Goal: Information Seeking & Learning: Learn about a topic

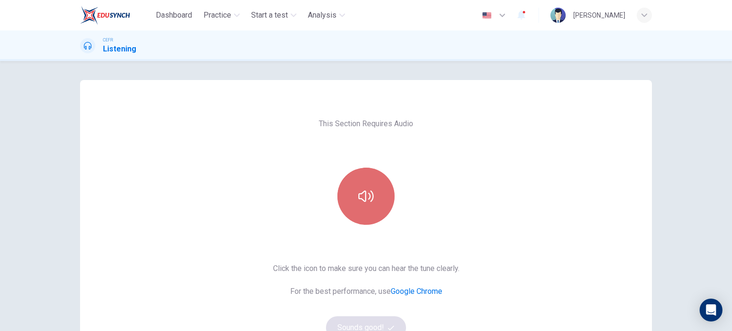
click at [371, 183] on button "button" at bounding box center [366, 196] width 57 height 57
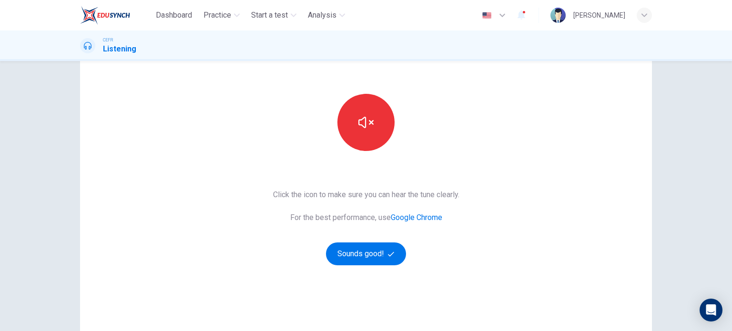
scroll to position [74, 0]
click at [369, 251] on button "Sounds good!" at bounding box center [366, 253] width 80 height 23
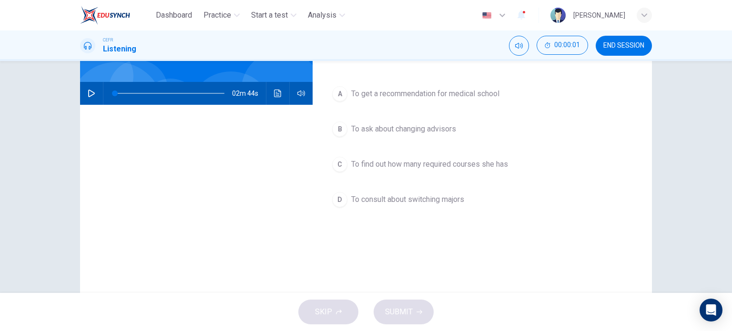
scroll to position [0, 0]
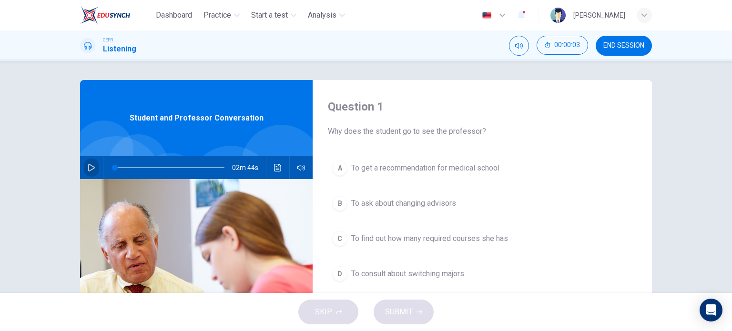
click at [84, 170] on button "button" at bounding box center [91, 167] width 15 height 23
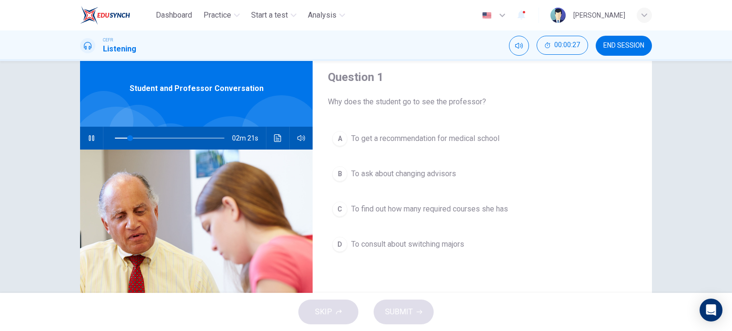
scroll to position [29, 0]
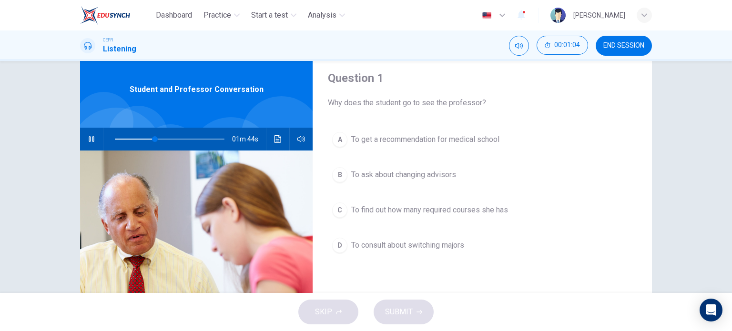
type input "37"
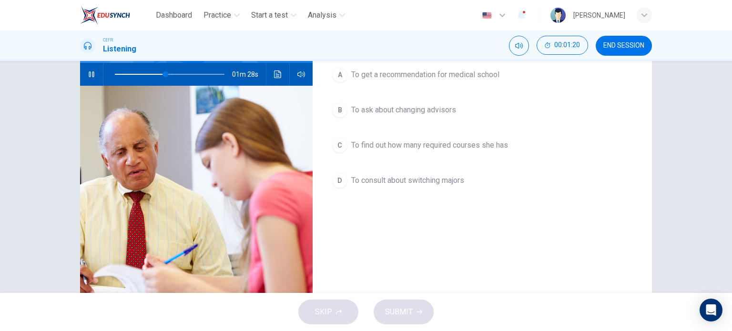
scroll to position [27, 0]
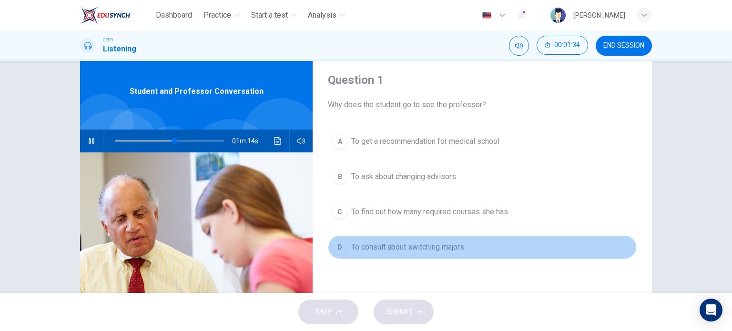
click at [450, 242] on span "To consult about switching majors" at bounding box center [407, 247] width 113 height 11
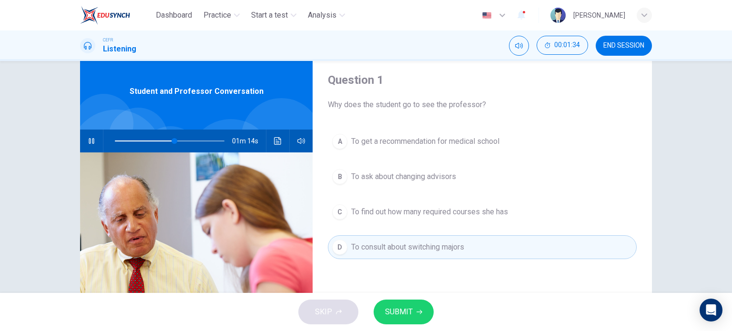
click at [406, 296] on div "SKIP SUBMIT" at bounding box center [366, 312] width 732 height 38
drag, startPoint x: 406, startPoint y: 296, endPoint x: 400, endPoint y: 326, distance: 31.1
click at [400, 326] on div "SKIP SUBMIT" at bounding box center [366, 312] width 732 height 38
click at [404, 325] on div "SKIP SUBMIT" at bounding box center [366, 312] width 732 height 38
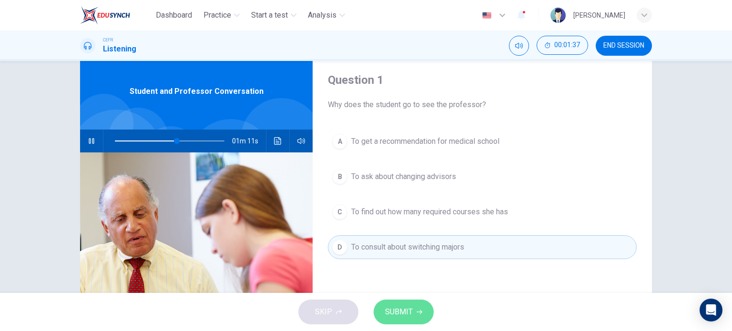
click at [419, 306] on button "SUBMIT" at bounding box center [404, 312] width 60 height 25
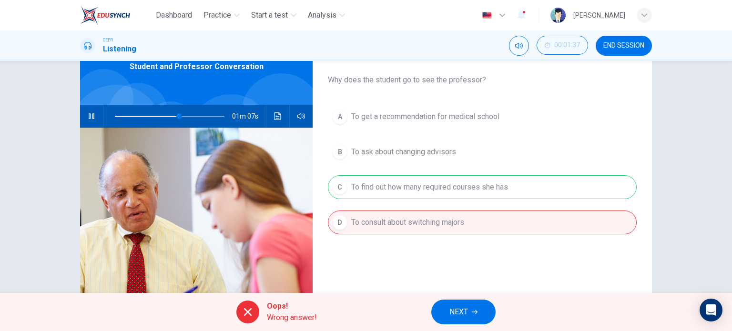
scroll to position [50, 0]
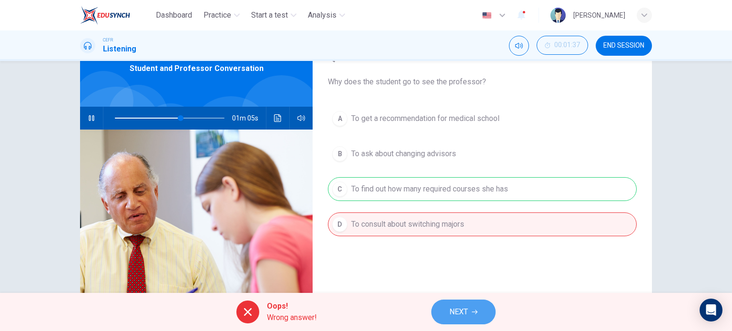
click at [470, 317] on button "NEXT" at bounding box center [464, 312] width 64 height 25
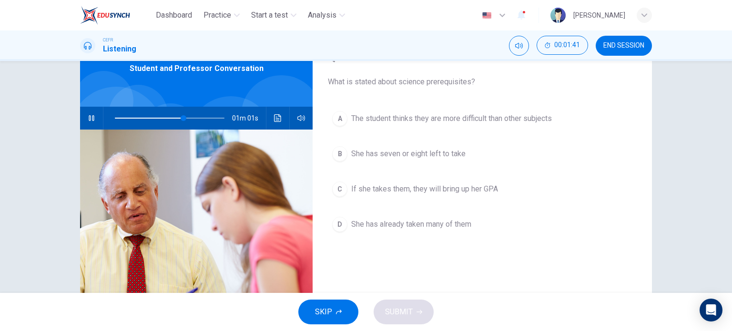
scroll to position [44, 0]
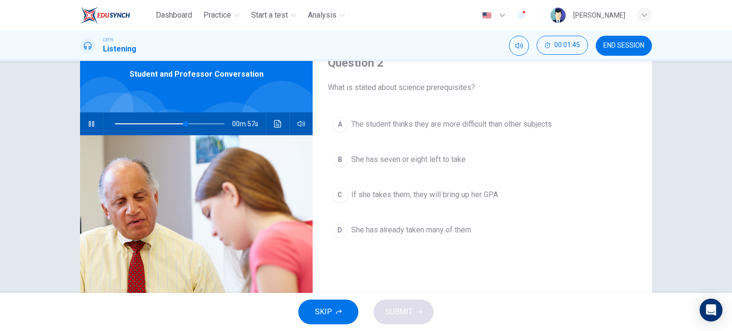
click at [497, 128] on span "The student thinks they are more difficult than other subjects" at bounding box center [451, 124] width 201 height 11
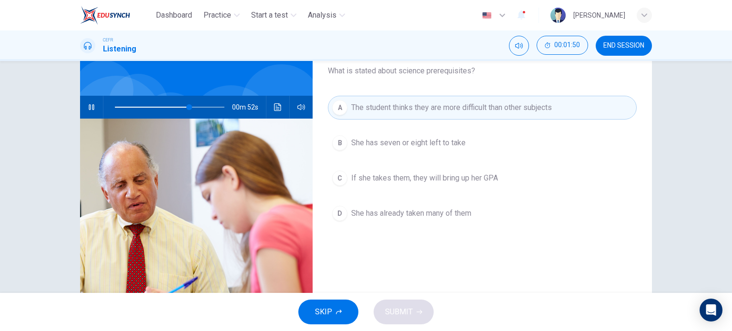
scroll to position [59, 0]
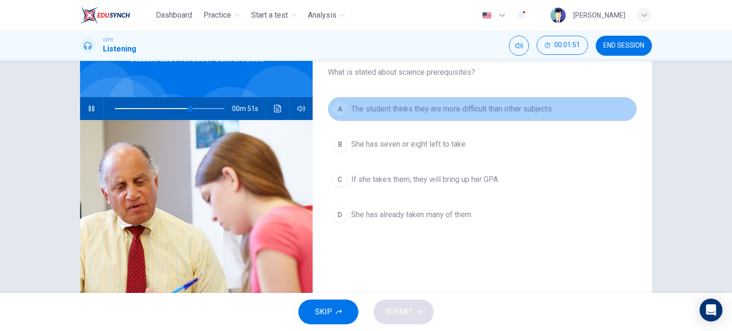
click at [381, 106] on span "The student thinks they are more difficult than other subjects" at bounding box center [451, 108] width 201 height 11
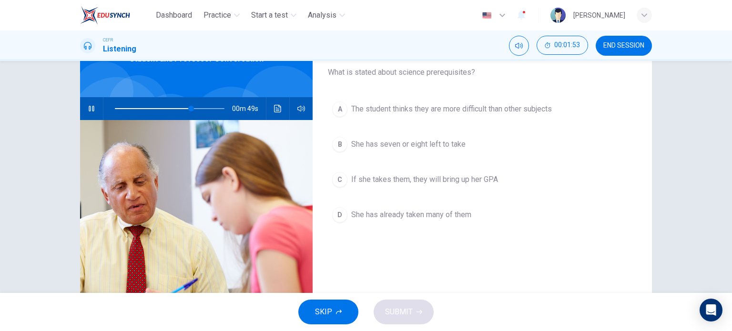
click at [388, 311] on div "SKIP SUBMIT" at bounding box center [366, 312] width 732 height 38
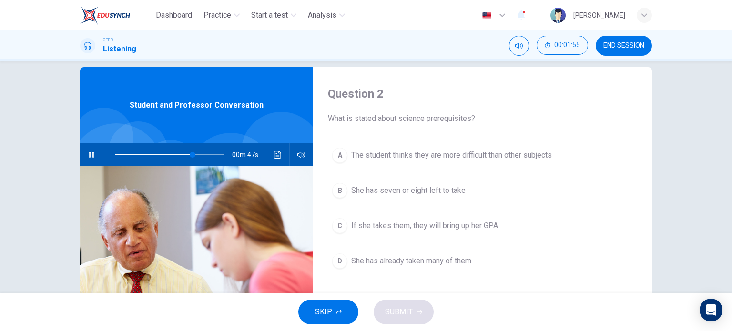
scroll to position [0, 0]
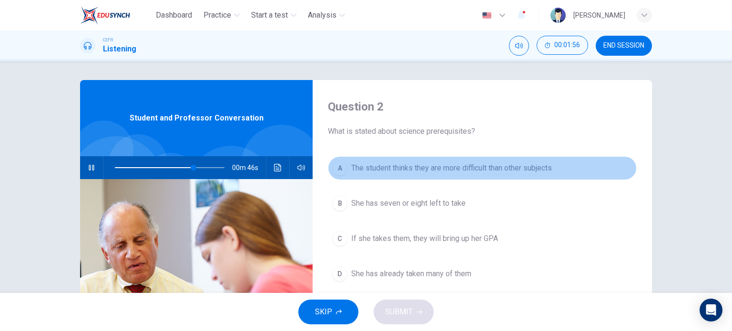
click at [339, 173] on div "A" at bounding box center [339, 168] width 15 height 15
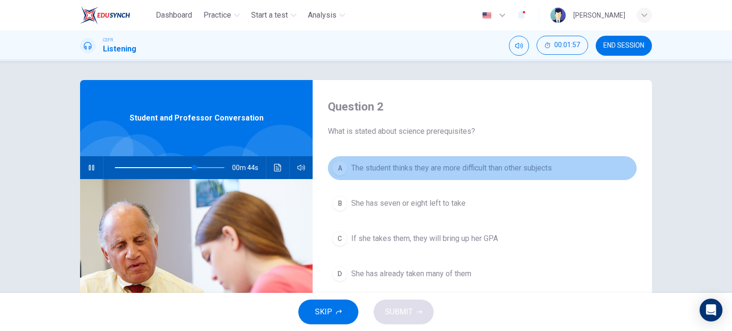
click at [382, 170] on span "The student thinks they are more difficult than other subjects" at bounding box center [451, 168] width 201 height 11
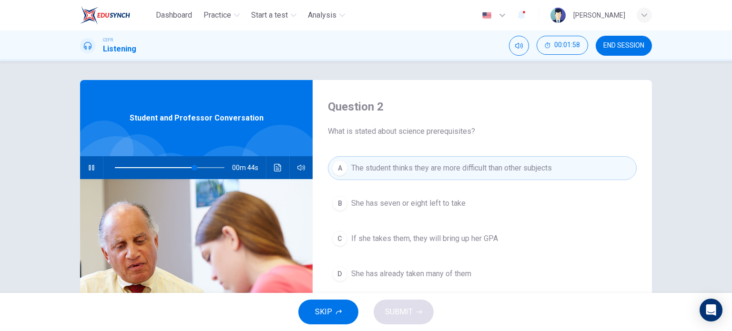
click at [382, 170] on span "The student thinks they are more difficult than other subjects" at bounding box center [451, 168] width 201 height 11
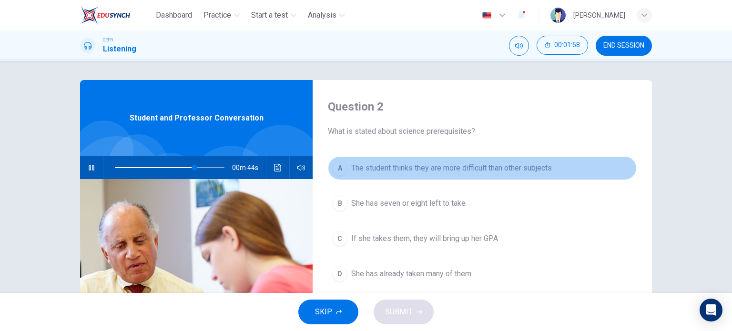
click at [382, 170] on span "The student thinks they are more difficult than other subjects" at bounding box center [451, 168] width 201 height 11
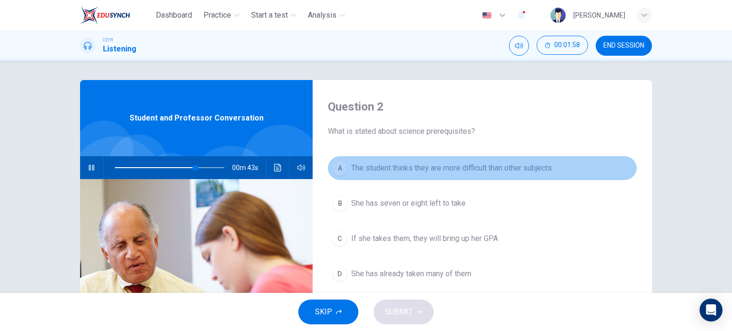
click at [382, 170] on span "The student thinks they are more difficult than other subjects" at bounding box center [451, 168] width 201 height 11
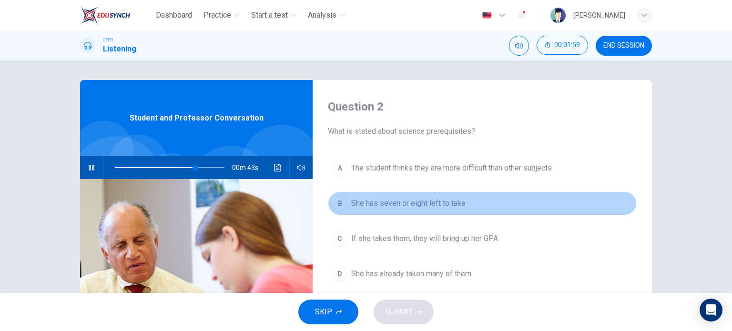
click at [376, 204] on span "She has seven or eight left to take" at bounding box center [408, 203] width 114 height 11
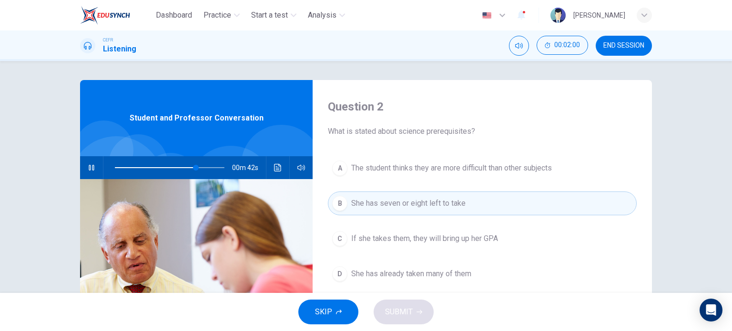
scroll to position [44, 0]
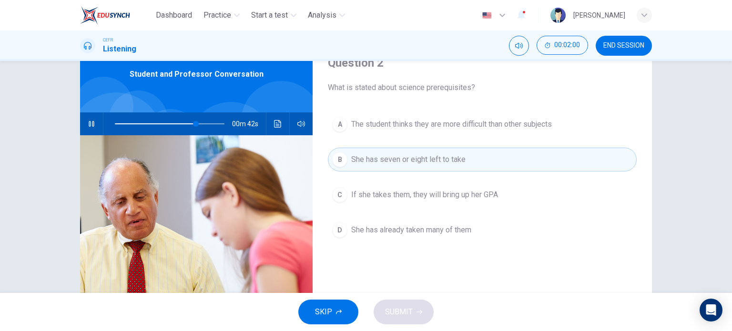
click at [376, 204] on button "C If she takes them, they will bring up her GPA" at bounding box center [482, 195] width 309 height 24
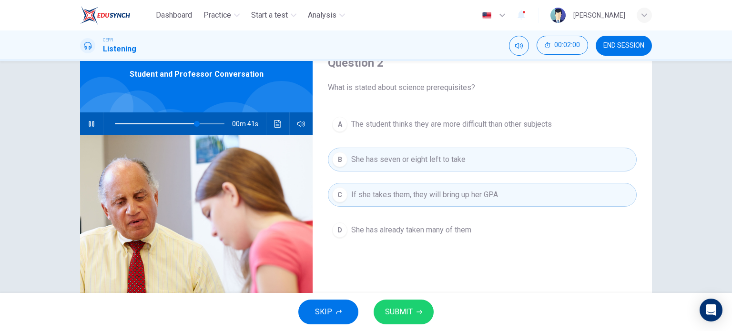
scroll to position [0, 0]
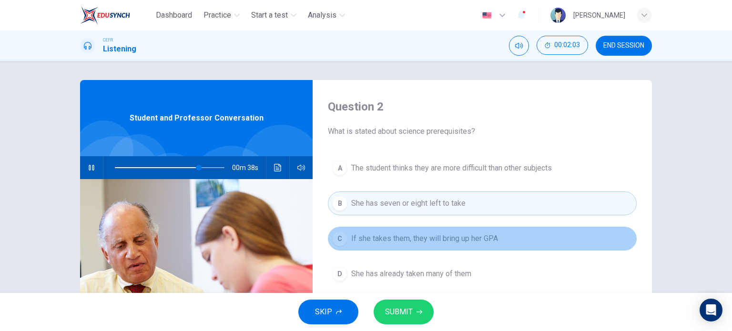
click at [380, 236] on span "If she takes them, they will bring up her GPA" at bounding box center [424, 238] width 147 height 11
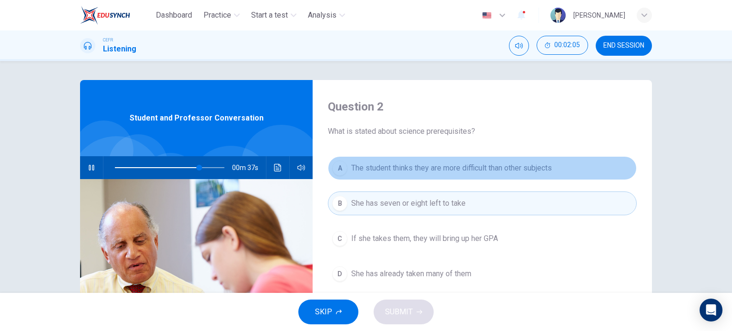
click at [408, 173] on span "The student thinks they are more difficult than other subjects" at bounding box center [451, 168] width 201 height 11
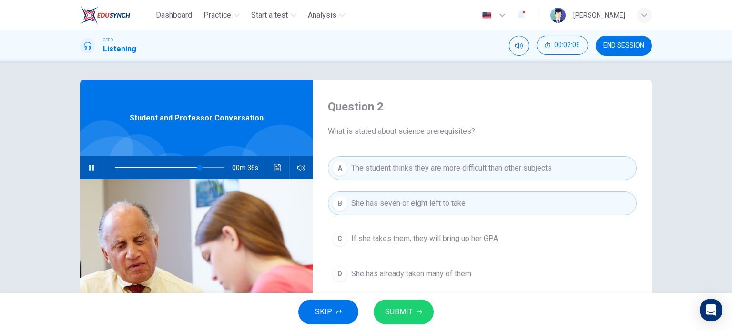
click at [406, 200] on span "She has seven or eight left to take" at bounding box center [408, 203] width 114 height 11
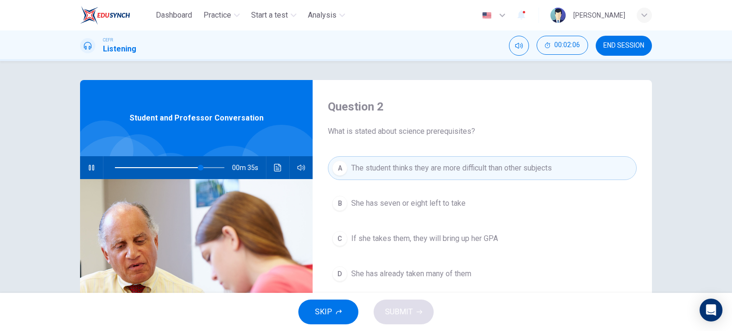
scroll to position [42, 0]
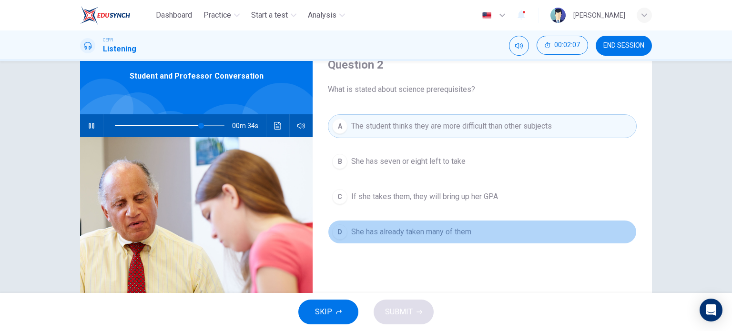
click at [405, 226] on span "She has already taken many of them" at bounding box center [411, 231] width 120 height 11
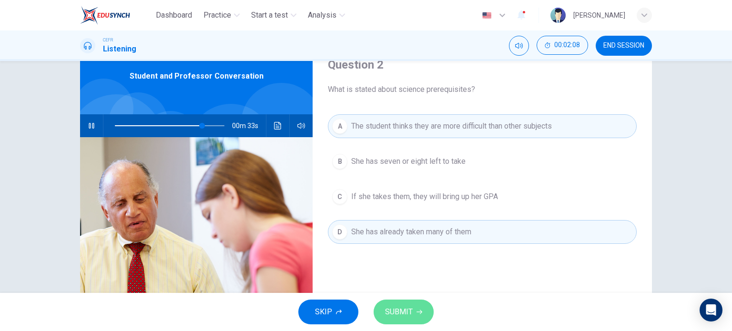
click at [397, 309] on span "SUBMIT" at bounding box center [399, 312] width 28 height 13
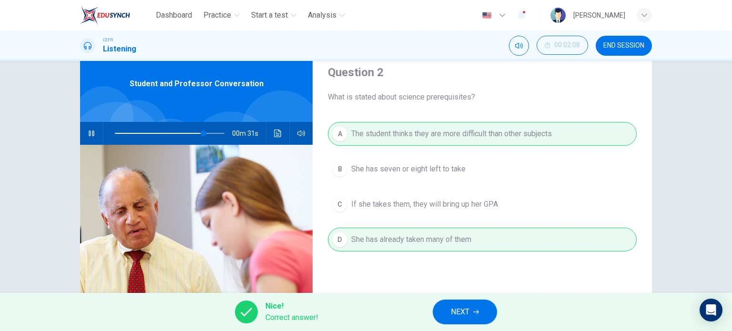
scroll to position [53, 0]
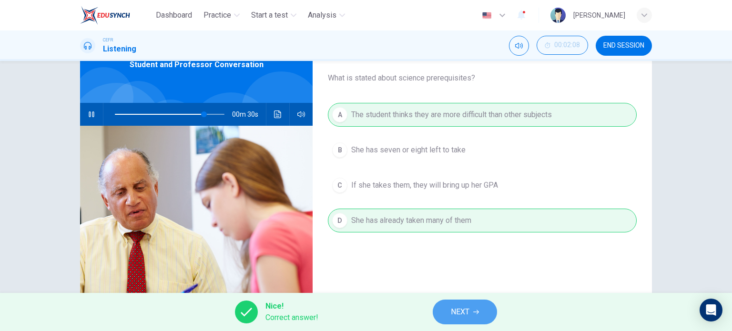
click at [448, 308] on button "NEXT" at bounding box center [465, 312] width 64 height 25
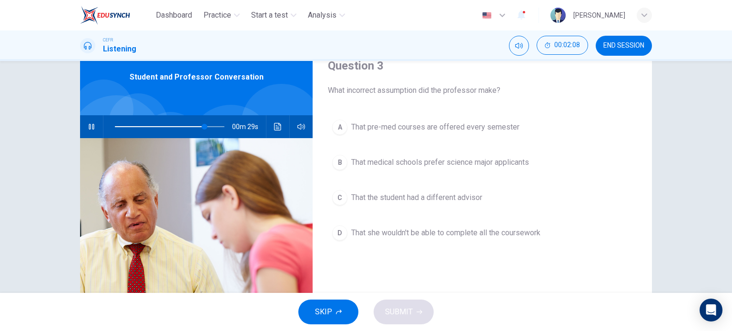
scroll to position [31, 0]
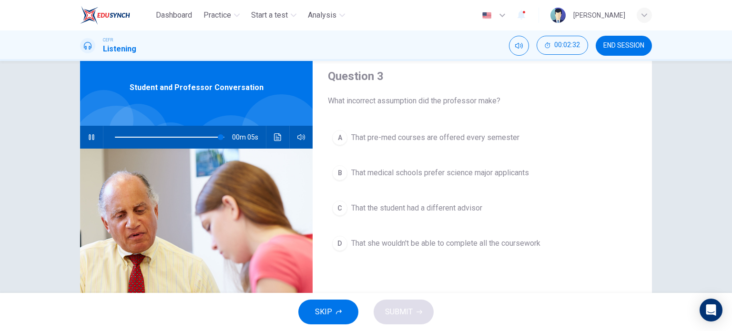
click at [425, 140] on span "That pre-med courses are offered every semester" at bounding box center [435, 137] width 168 height 11
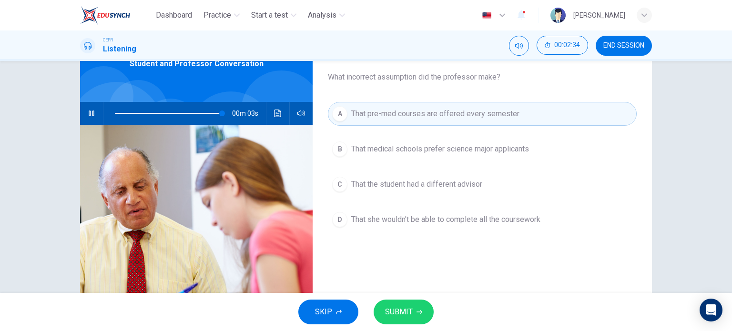
scroll to position [53, 0]
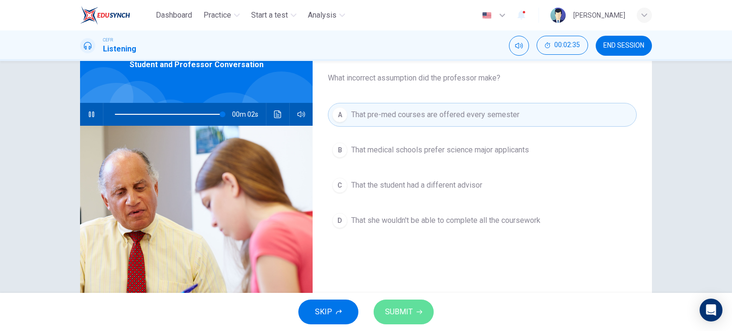
click at [415, 307] on button "SUBMIT" at bounding box center [404, 312] width 60 height 25
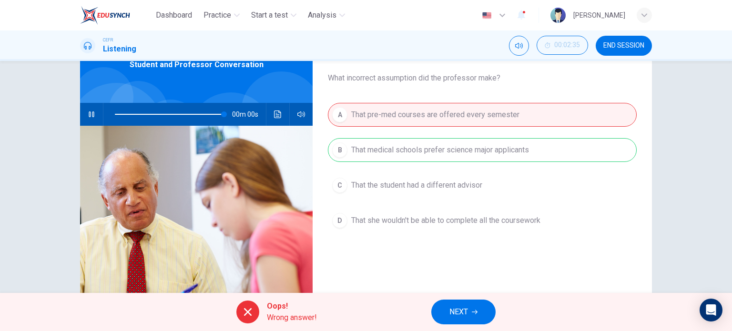
scroll to position [40, 0]
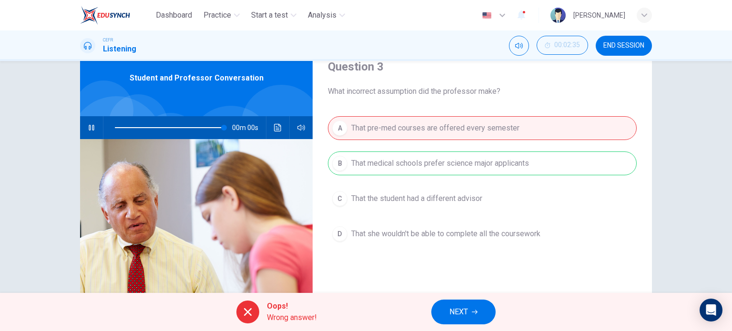
type input "0"
click at [456, 311] on span "NEXT" at bounding box center [459, 312] width 19 height 13
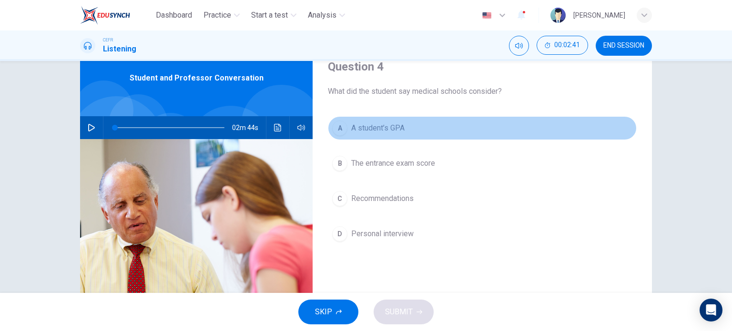
click at [385, 133] on span "A student’s GPA" at bounding box center [377, 128] width 53 height 11
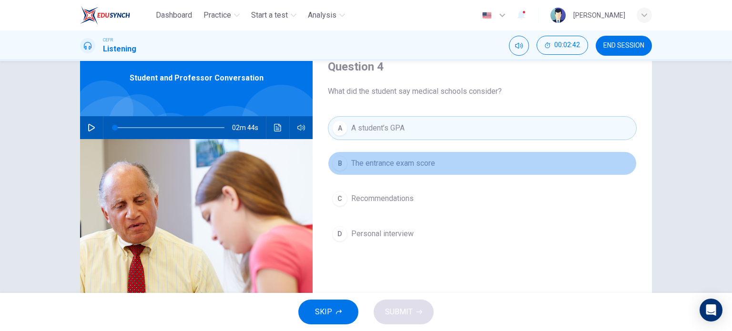
click at [395, 172] on button "B The entrance exam score" at bounding box center [482, 164] width 309 height 24
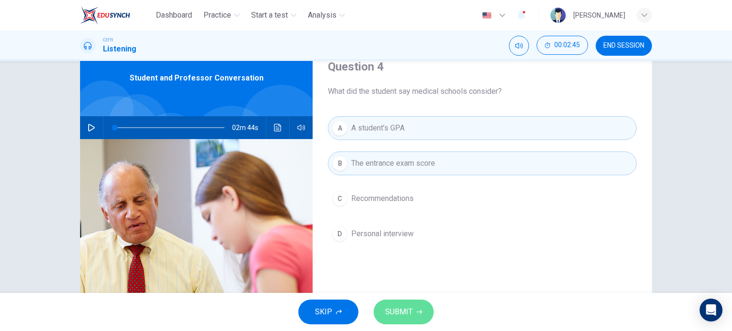
click at [392, 318] on span "SUBMIT" at bounding box center [399, 312] width 28 height 13
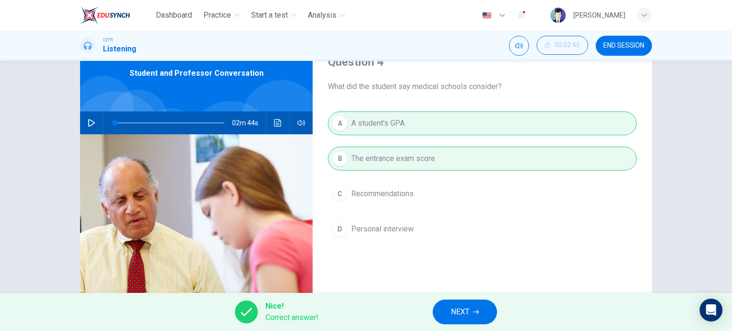
scroll to position [36, 0]
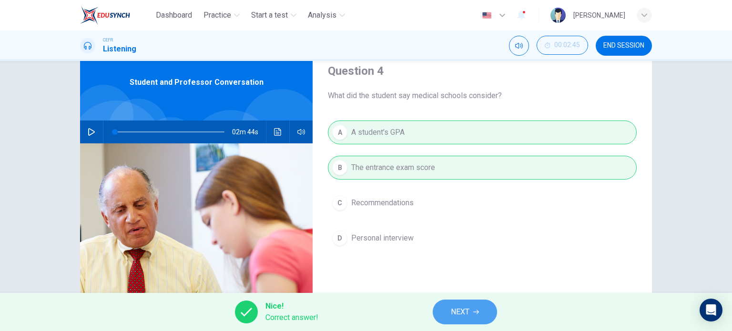
click at [452, 319] on span "NEXT" at bounding box center [460, 312] width 19 height 13
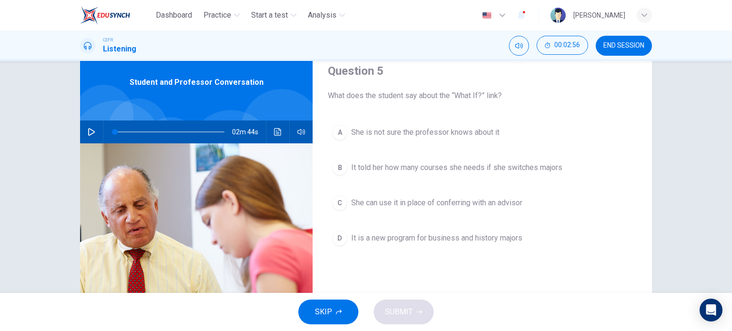
scroll to position [39, 0]
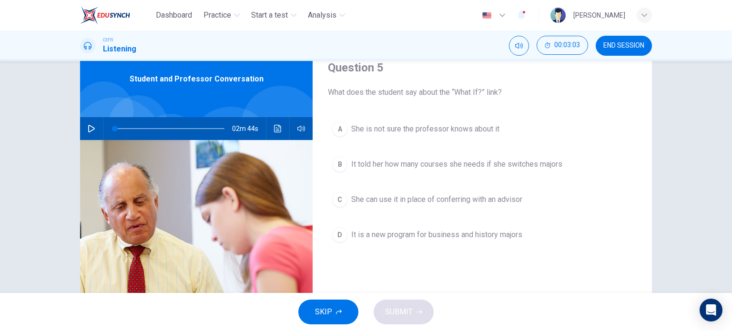
click at [426, 139] on button "A She is not sure the professor knows about it" at bounding box center [482, 129] width 309 height 24
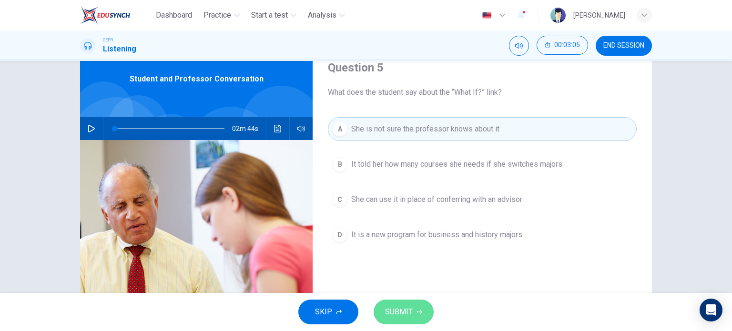
click at [393, 311] on span "SUBMIT" at bounding box center [399, 312] width 28 height 13
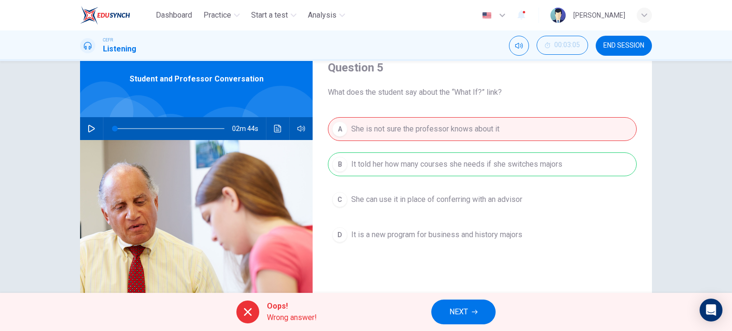
click at [449, 302] on button "NEXT" at bounding box center [464, 312] width 64 height 25
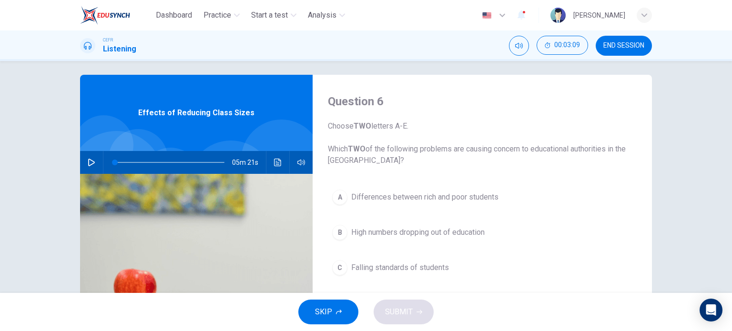
scroll to position [4, 0]
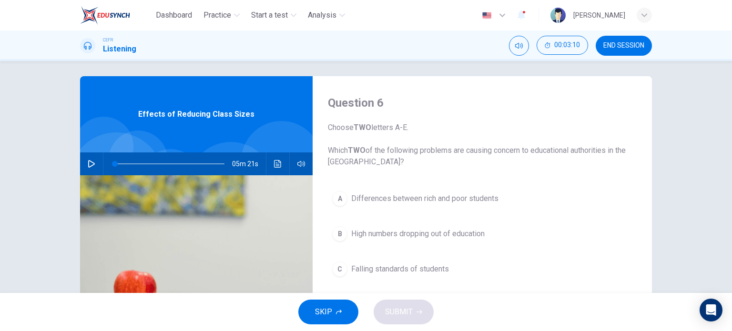
click at [88, 163] on icon "button" at bounding box center [91, 164] width 7 height 8
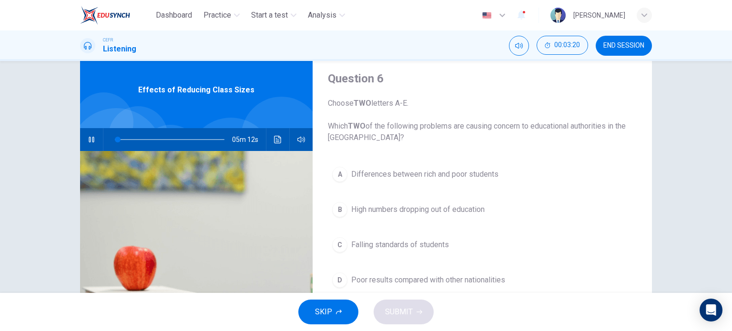
scroll to position [28, 0]
type input "3"
click at [620, 53] on button "END SESSION" at bounding box center [624, 46] width 56 height 20
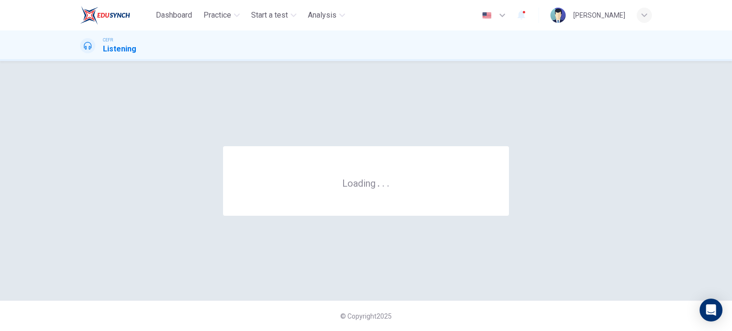
scroll to position [0, 0]
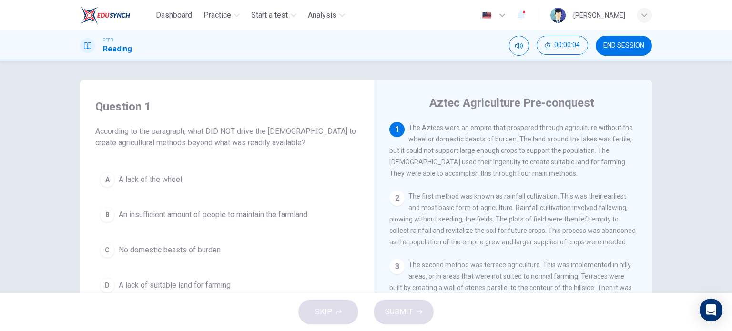
drag, startPoint x: 327, startPoint y: 123, endPoint x: 249, endPoint y: 132, distance: 78.8
click at [249, 132] on div "Question 1 According to the paragraph, what DID NOT drive the Aztecs to create …" at bounding box center [226, 124] width 263 height 50
click at [394, 175] on span "The Aztecs were an empire that prospered through agriculture without the wheel …" at bounding box center [512, 150] width 244 height 53
drag, startPoint x: 93, startPoint y: 129, endPoint x: 167, endPoint y: 131, distance: 73.9
click at [167, 131] on span "According to the paragraph, what DID NOT drive the Aztecs to create agricultura…" at bounding box center [226, 137] width 263 height 23
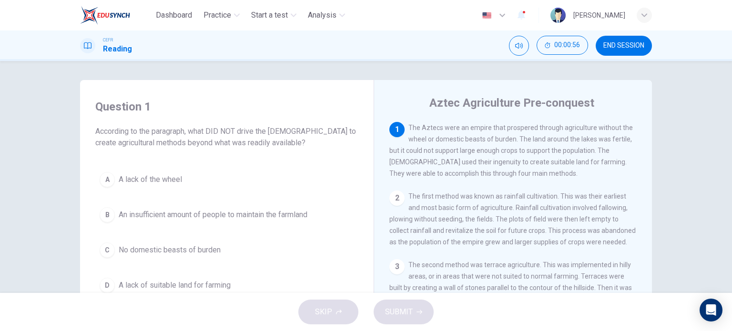
drag, startPoint x: 406, startPoint y: 129, endPoint x: 519, endPoint y: 172, distance: 120.4
click at [519, 172] on span "The Aztecs were an empire that prospered through agriculture without the wheel …" at bounding box center [512, 150] width 244 height 53
click at [622, 45] on span "END SESSION" at bounding box center [624, 46] width 41 height 8
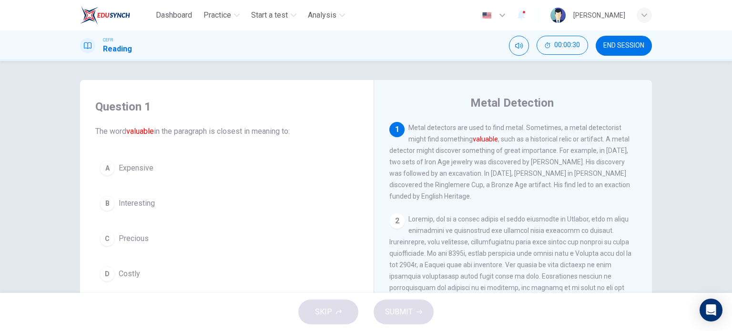
click at [207, 244] on button "C Precious" at bounding box center [226, 239] width 263 height 24
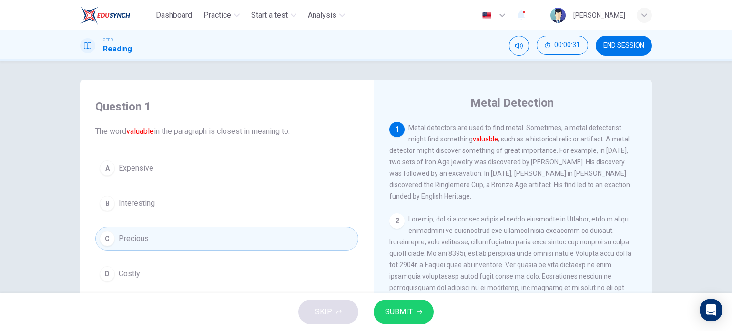
scroll to position [78, 0]
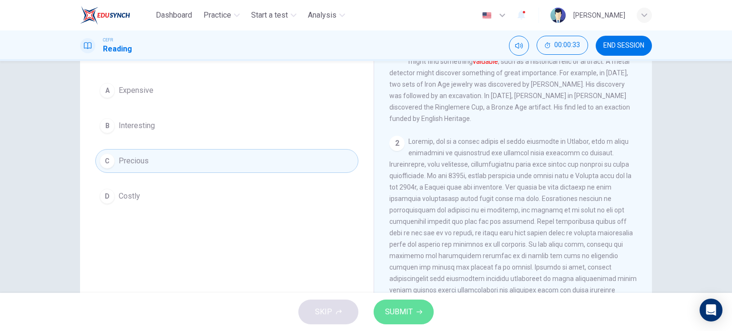
click at [425, 308] on button "SUBMIT" at bounding box center [404, 312] width 60 height 25
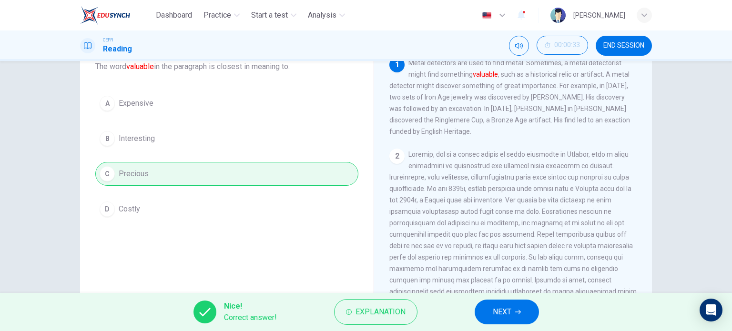
scroll to position [71, 0]
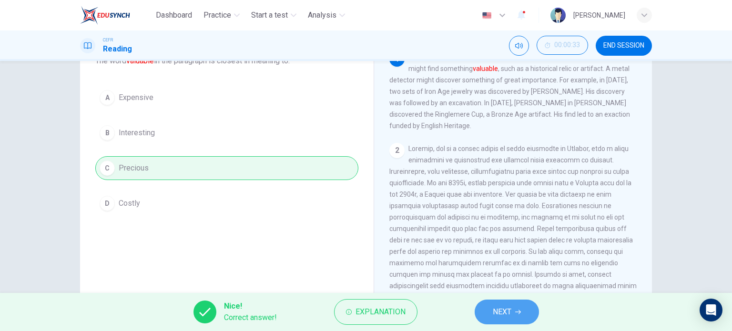
click at [496, 310] on span "NEXT" at bounding box center [502, 312] width 19 height 13
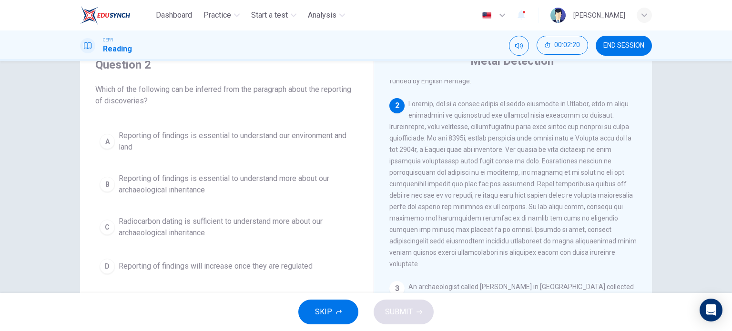
scroll to position [42, 0]
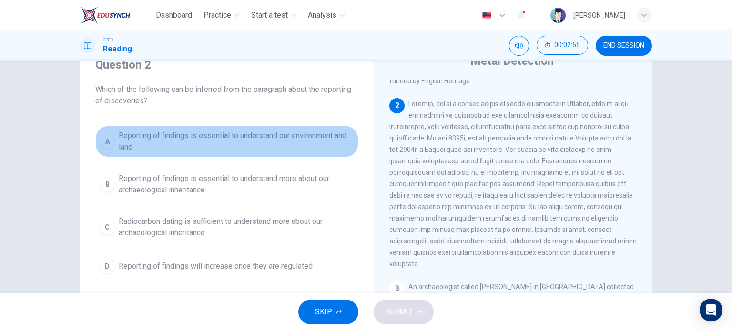
click at [307, 133] on span "Reporting of findings is essential to understand our environment and land" at bounding box center [237, 141] width 236 height 23
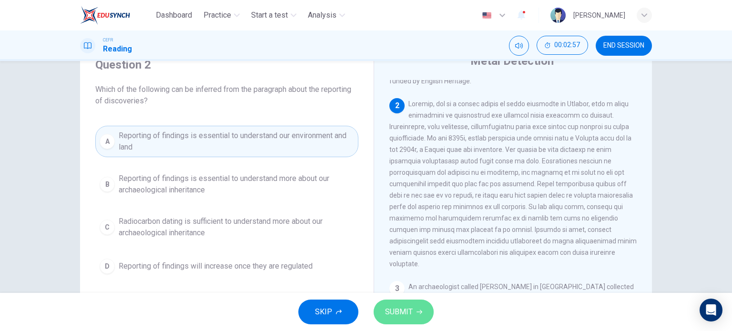
click at [401, 308] on span "SUBMIT" at bounding box center [399, 312] width 28 height 13
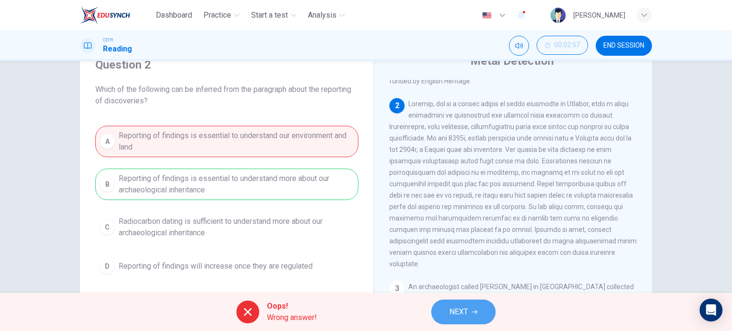
click at [475, 308] on button "NEXT" at bounding box center [464, 312] width 64 height 25
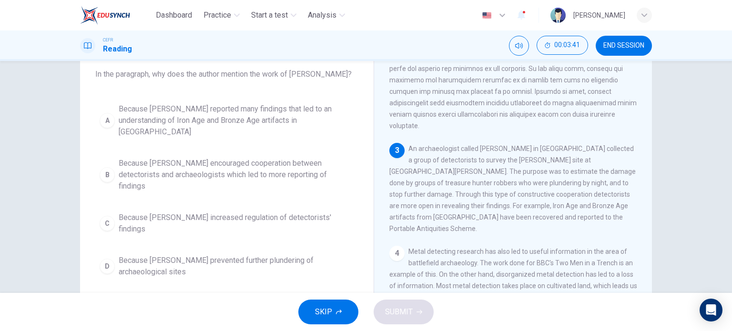
scroll to position [57, 0]
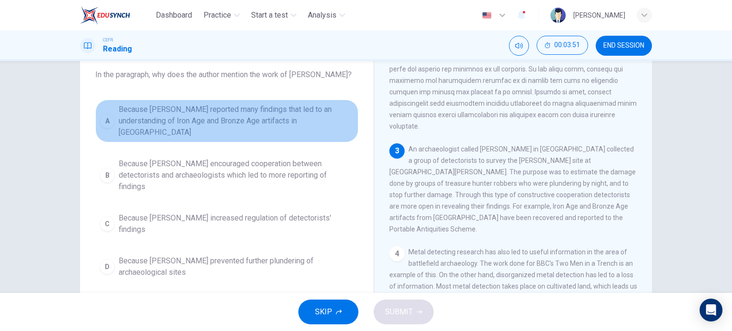
click at [242, 119] on span "Because Tony Gregory reported many findings that led to an understanding of Iro…" at bounding box center [237, 121] width 236 height 34
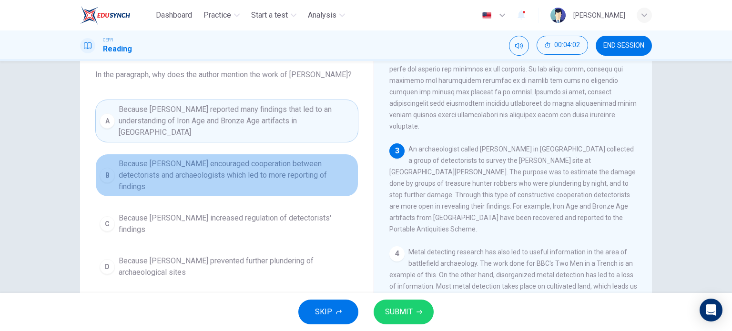
click at [241, 170] on button "B Because Tony Gregory encouraged cooperation between detectorists and archaeol…" at bounding box center [226, 175] width 263 height 43
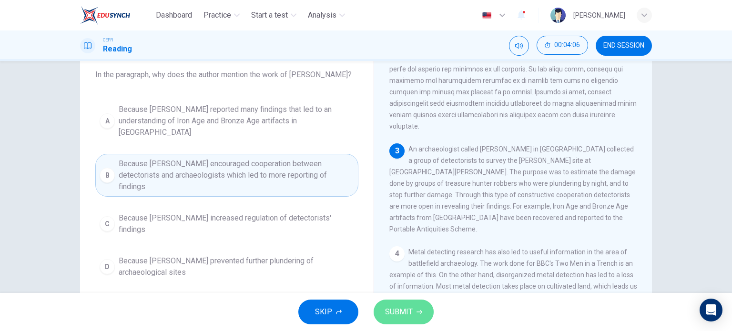
click at [397, 304] on button "SUBMIT" at bounding box center [404, 312] width 60 height 25
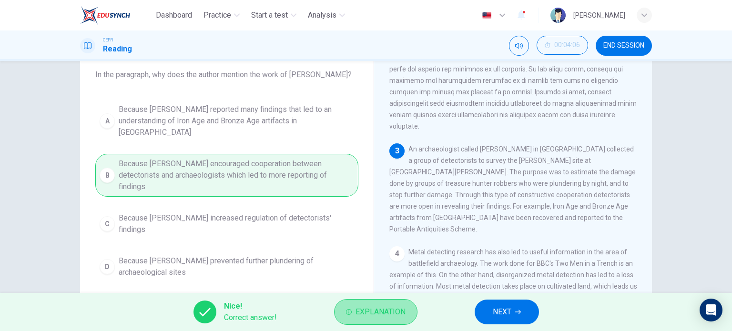
click at [370, 306] on span "Explanation" at bounding box center [381, 312] width 50 height 13
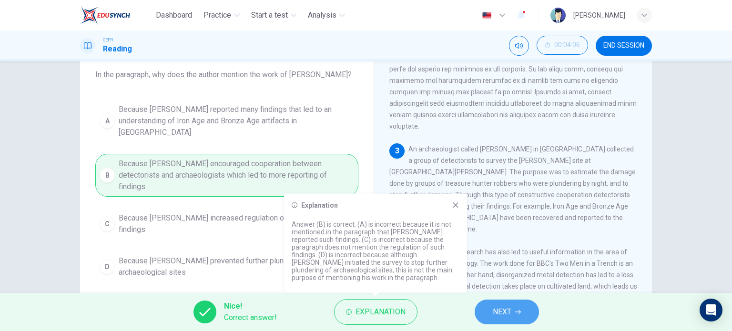
click at [504, 309] on span "NEXT" at bounding box center [502, 312] width 19 height 13
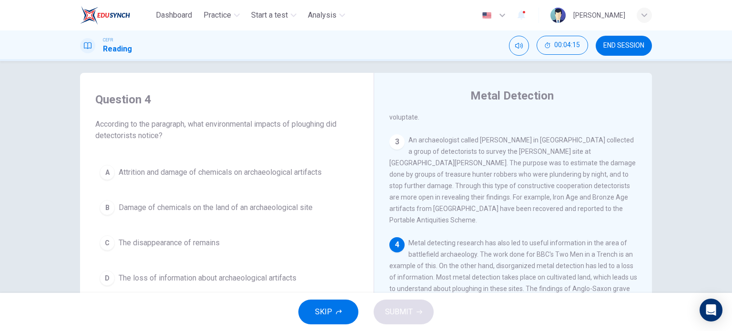
scroll to position [255, 0]
click at [302, 126] on span "According to the paragraph, what environmental impacts of ploughing did detecto…" at bounding box center [226, 130] width 263 height 23
drag, startPoint x: 302, startPoint y: 126, endPoint x: 321, endPoint y: 125, distance: 19.1
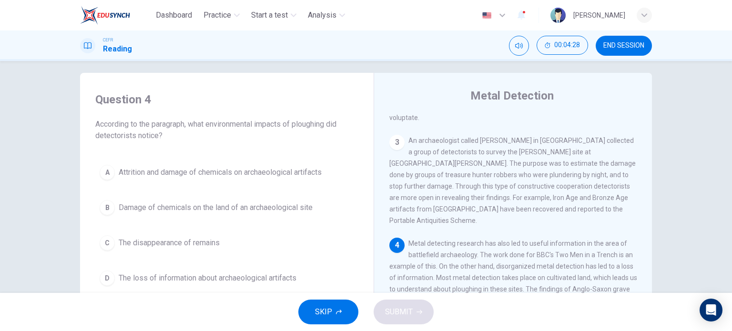
click at [321, 125] on span "According to the paragraph, what environmental impacts of ploughing did detecto…" at bounding box center [226, 130] width 263 height 23
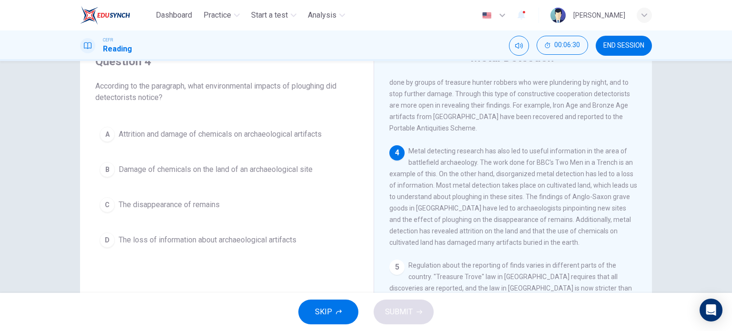
scroll to position [45, 0]
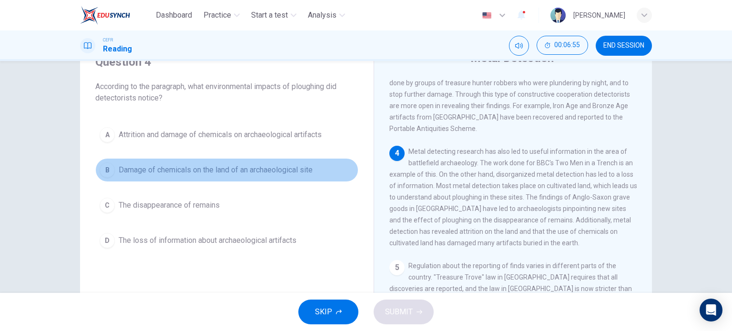
click at [298, 180] on button "B Damage of chemicals on the land of an archaeological site" at bounding box center [226, 170] width 263 height 24
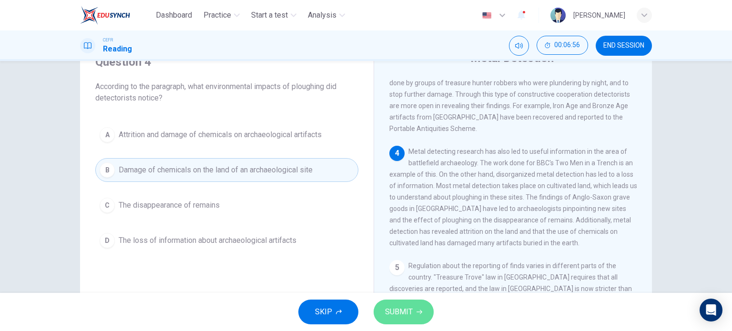
click at [397, 310] on span "SUBMIT" at bounding box center [399, 312] width 28 height 13
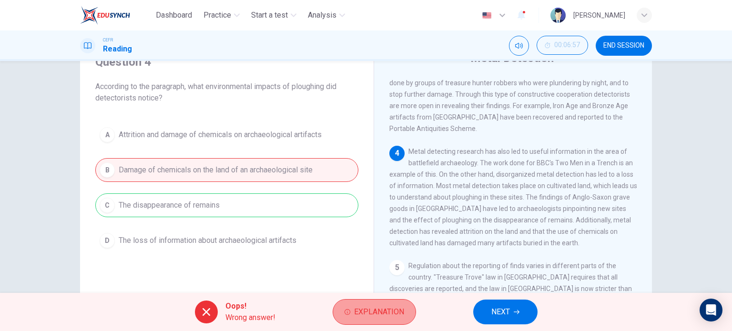
click at [390, 305] on button "Explanation" at bounding box center [374, 312] width 83 height 26
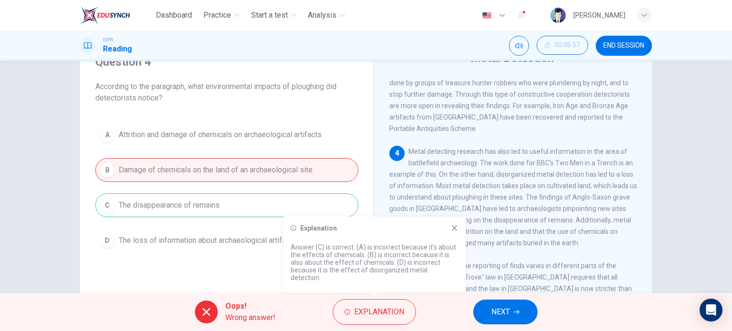
click at [455, 244] on div "Explanation Answer (C) is correct. (A) is incorrect because it’s about the effe…" at bounding box center [374, 255] width 183 height 76
drag, startPoint x: 453, startPoint y: 230, endPoint x: 454, endPoint y: 239, distance: 8.6
click at [454, 239] on div "Explanation Answer (C) is correct. (A) is incorrect because it’s about the effe…" at bounding box center [374, 255] width 183 height 76
click at [454, 232] on icon at bounding box center [455, 229] width 8 height 8
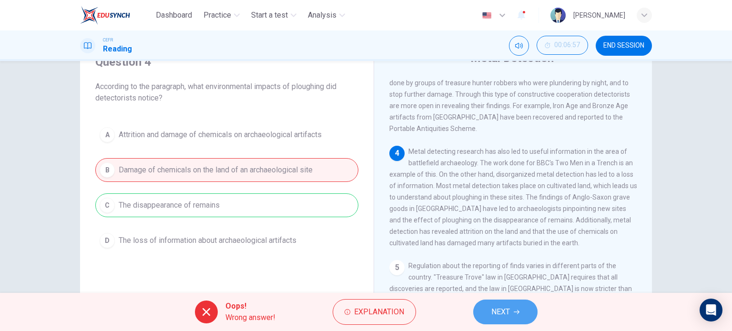
click at [508, 309] on span "NEXT" at bounding box center [501, 312] width 19 height 13
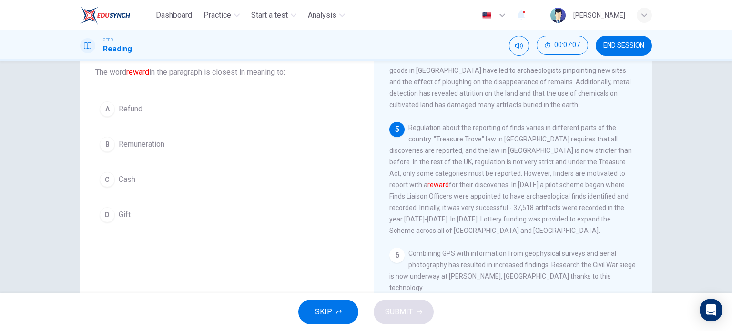
scroll to position [59, 0]
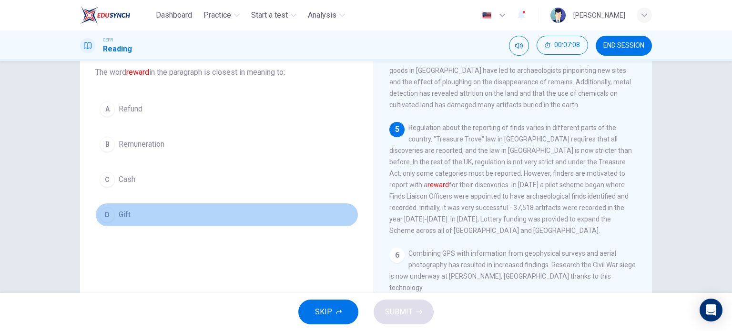
click at [106, 207] on div "D" at bounding box center [107, 214] width 15 height 15
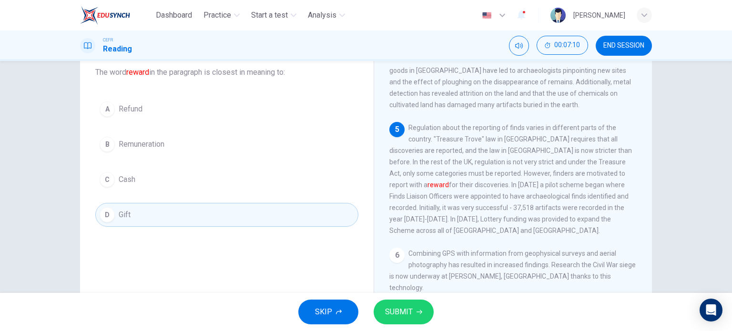
click at [392, 312] on span "SUBMIT" at bounding box center [399, 312] width 28 height 13
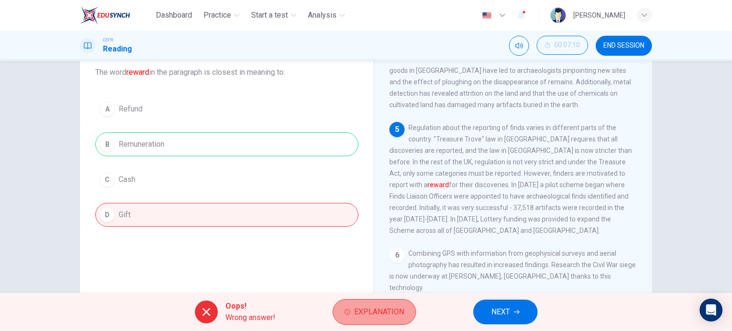
click at [369, 320] on button "Explanation" at bounding box center [374, 312] width 83 height 26
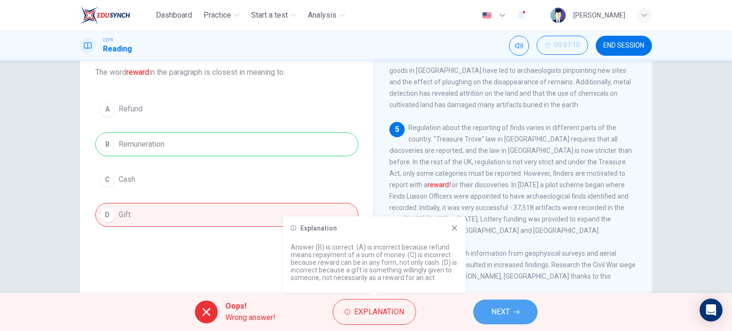
click at [484, 315] on button "NEXT" at bounding box center [505, 312] width 64 height 25
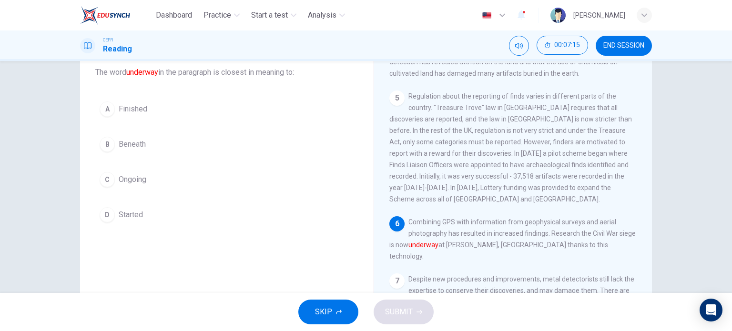
scroll to position [464, 0]
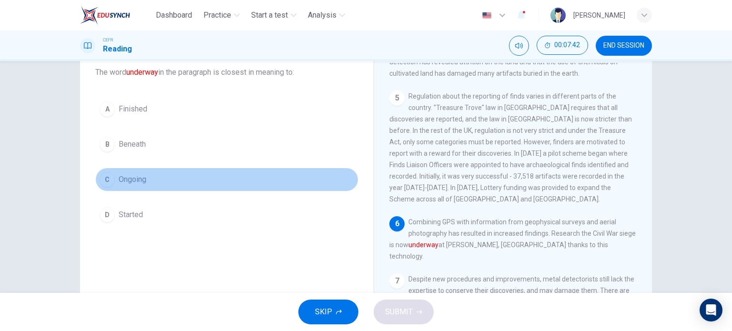
click at [175, 183] on button "C Ongoing" at bounding box center [226, 180] width 263 height 24
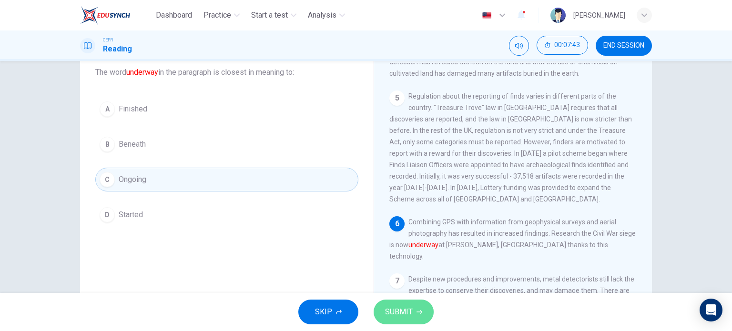
click at [416, 317] on button "SUBMIT" at bounding box center [404, 312] width 60 height 25
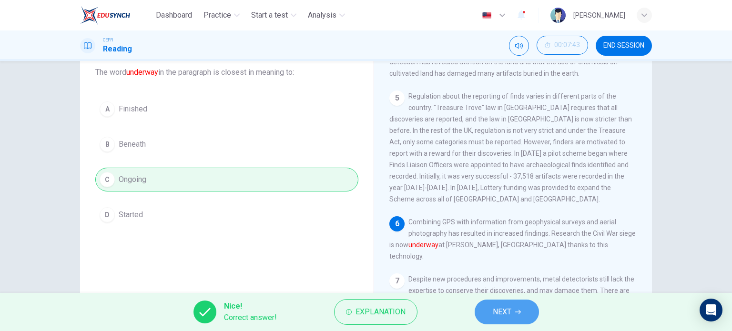
click at [522, 315] on button "NEXT" at bounding box center [507, 312] width 64 height 25
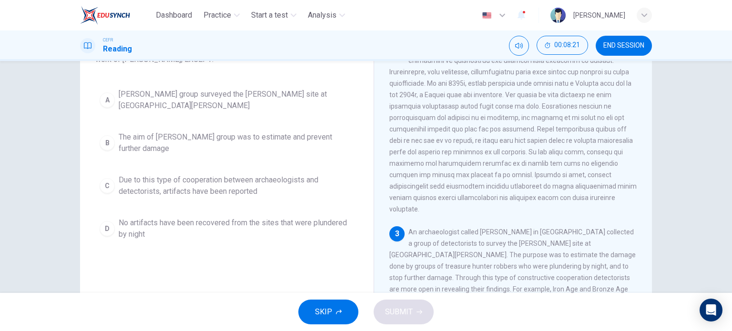
scroll to position [72, 0]
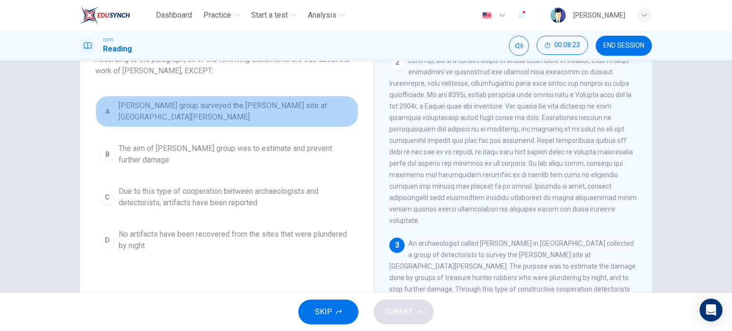
click at [278, 108] on span "Tony Gregory's group surveyed the Roman Temple site at Caistor St Edmund" at bounding box center [237, 111] width 236 height 23
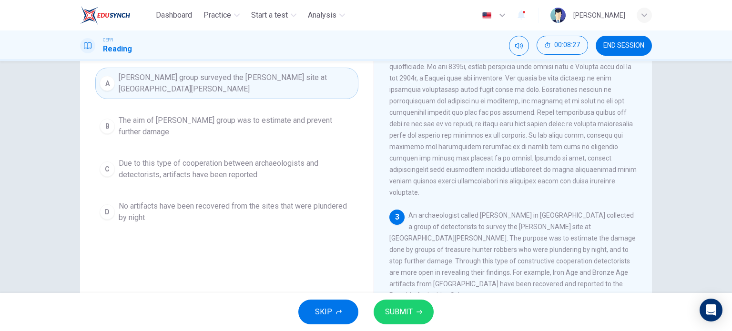
scroll to position [99, 0]
click at [282, 213] on span "No artifacts have been recovered from the sites that were plundered by night" at bounding box center [237, 213] width 236 height 23
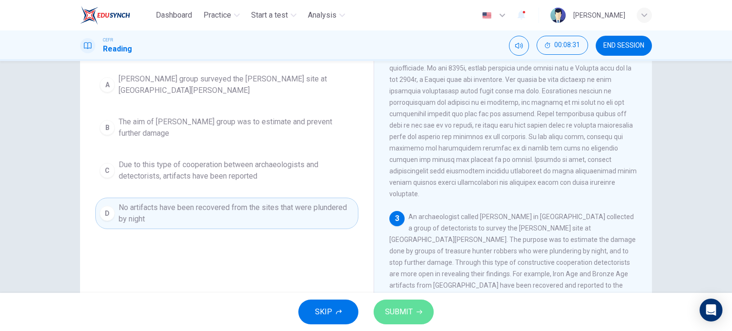
click at [397, 306] on span "SUBMIT" at bounding box center [399, 312] width 28 height 13
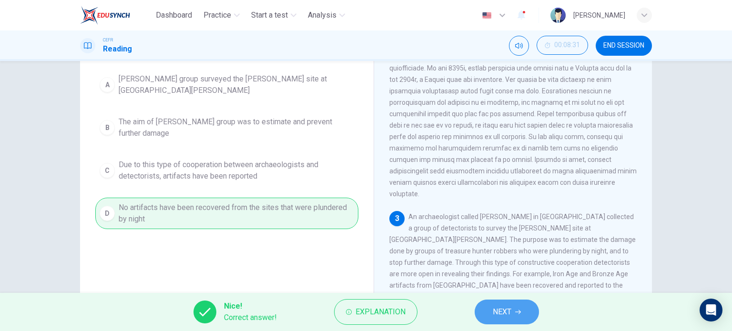
click at [486, 309] on button "NEXT" at bounding box center [507, 312] width 64 height 25
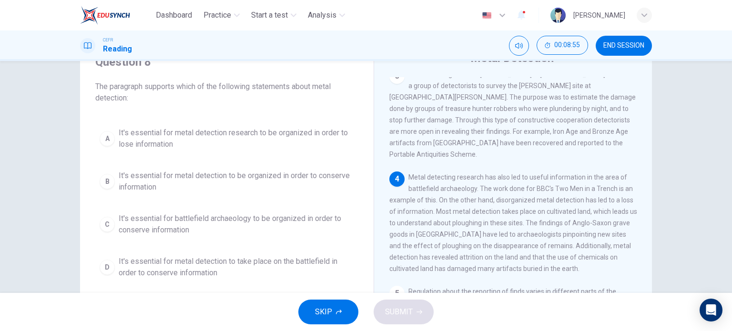
scroll to position [44, 0]
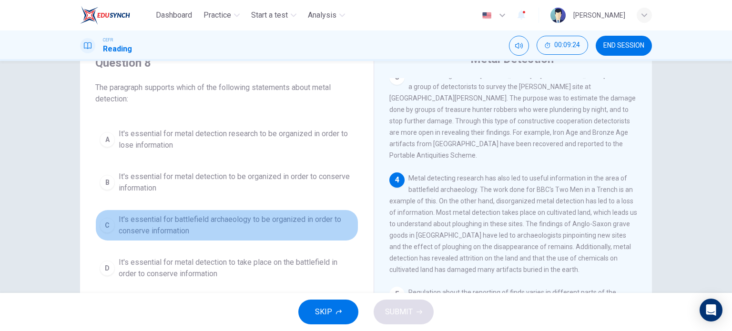
click at [273, 228] on span "It's essential for battlefield archaeology to be organized in order to conserve…" at bounding box center [237, 225] width 236 height 23
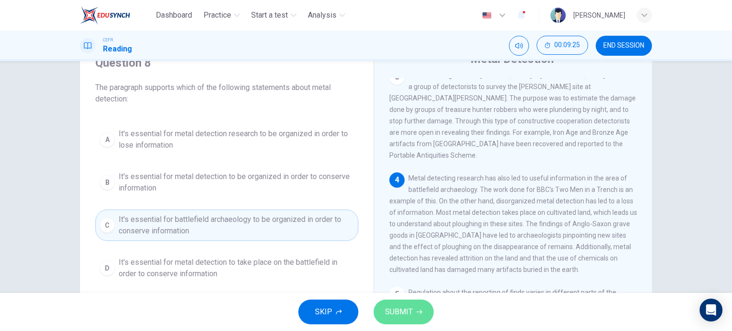
click at [401, 318] on span "SUBMIT" at bounding box center [399, 312] width 28 height 13
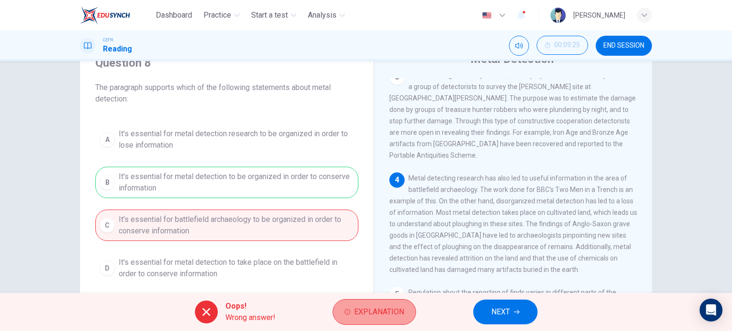
click at [383, 314] on span "Explanation" at bounding box center [379, 312] width 50 height 13
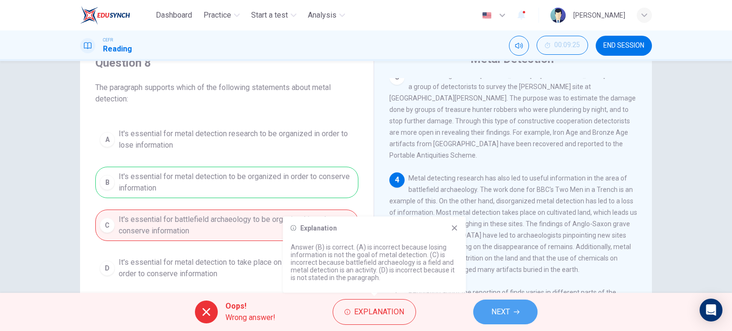
click at [492, 306] on span "NEXT" at bounding box center [501, 312] width 19 height 13
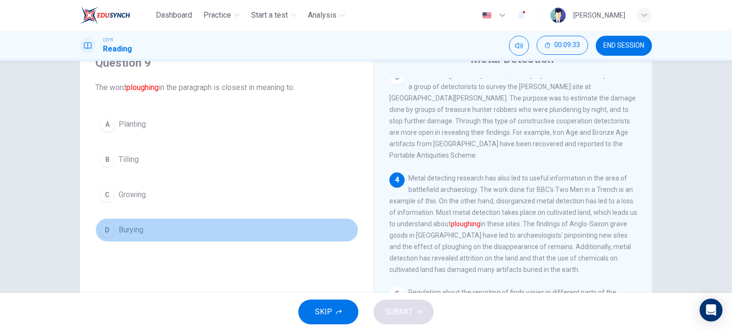
click at [144, 219] on button "D Burying" at bounding box center [226, 230] width 263 height 24
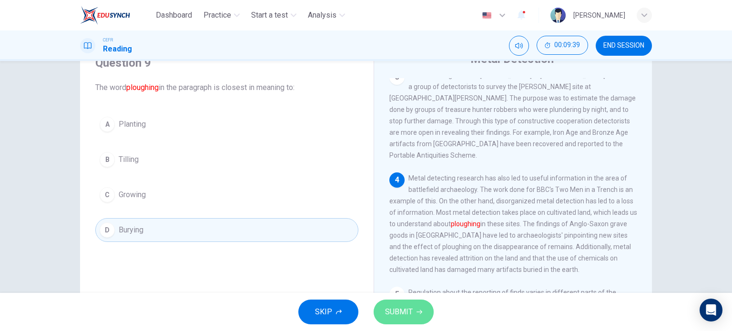
click at [395, 310] on span "SUBMIT" at bounding box center [399, 312] width 28 height 13
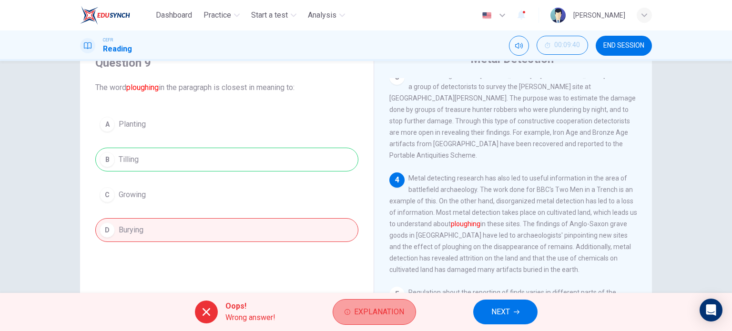
click at [355, 318] on span "Explanation" at bounding box center [379, 312] width 50 height 13
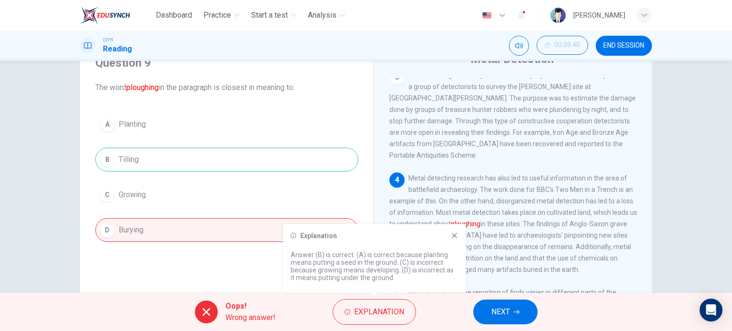
click at [492, 308] on span "NEXT" at bounding box center [501, 312] width 19 height 13
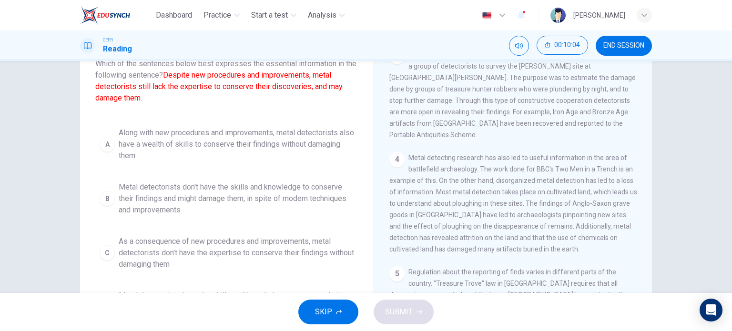
scroll to position [65, 0]
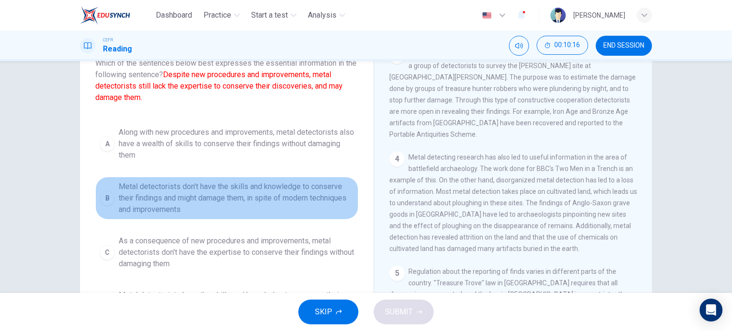
click at [261, 205] on span "Metal detectorists don't have the skills and knowledge to conserve their findin…" at bounding box center [237, 198] width 236 height 34
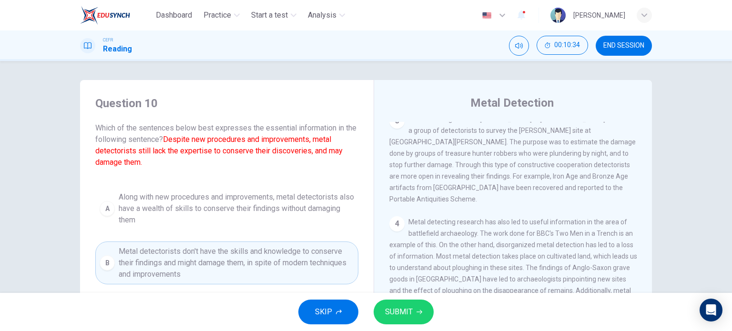
scroll to position [3, 0]
click at [389, 324] on button "SUBMIT" at bounding box center [404, 312] width 60 height 25
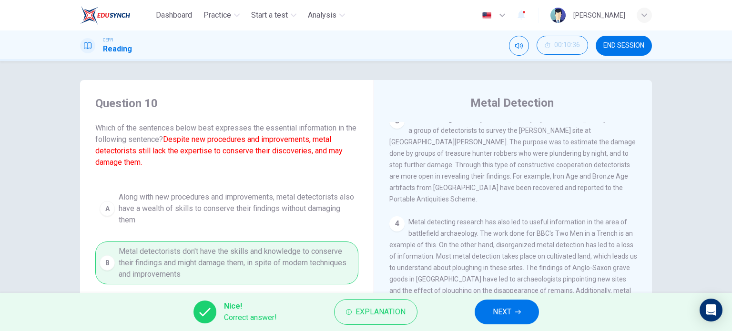
click at [381, 327] on div "Nice! Correct answer! Explanation NEXT" at bounding box center [366, 312] width 732 height 38
click at [382, 312] on span "Explanation" at bounding box center [381, 312] width 50 height 13
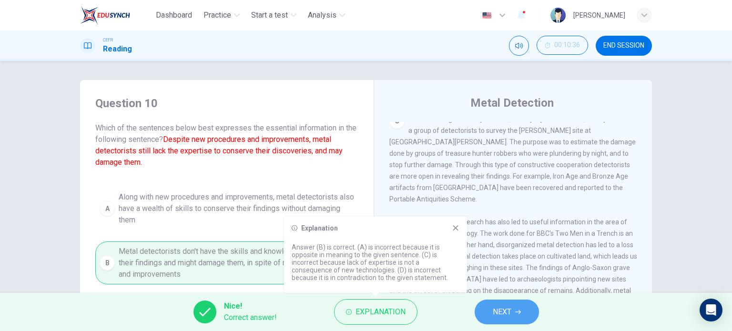
click at [497, 313] on span "NEXT" at bounding box center [502, 312] width 19 height 13
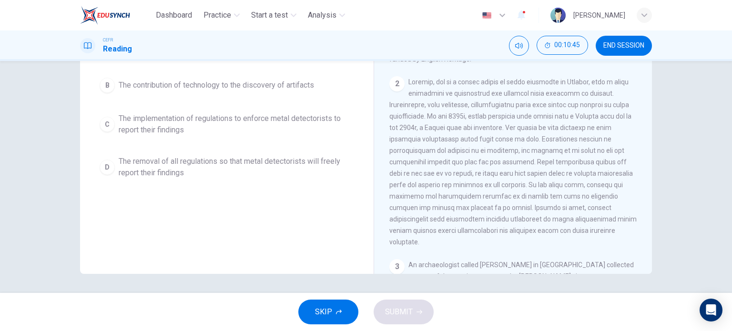
scroll to position [0, 0]
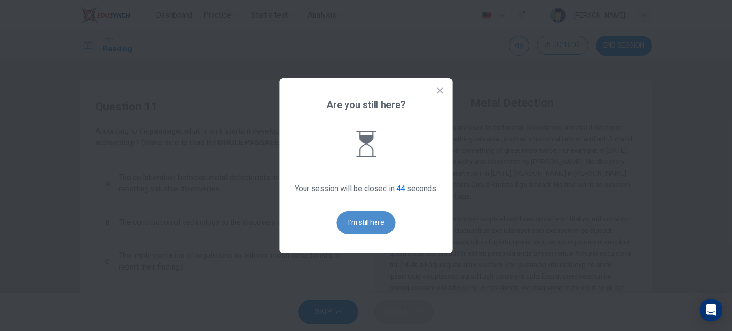
click at [364, 222] on button "I'm still here" at bounding box center [366, 223] width 59 height 23
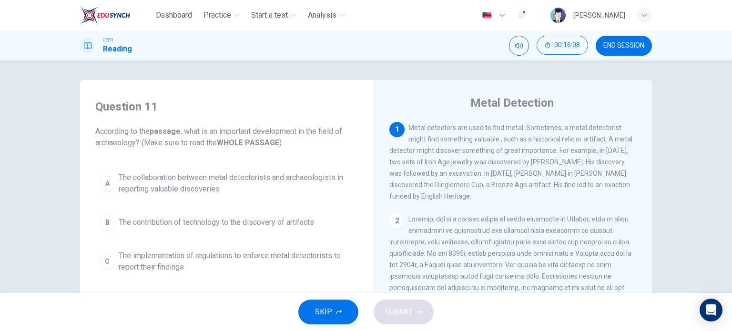
click at [424, 181] on div "1 Metal detectors are used to find metal. Sometimes, a metal detectorist might …" at bounding box center [514, 162] width 248 height 80
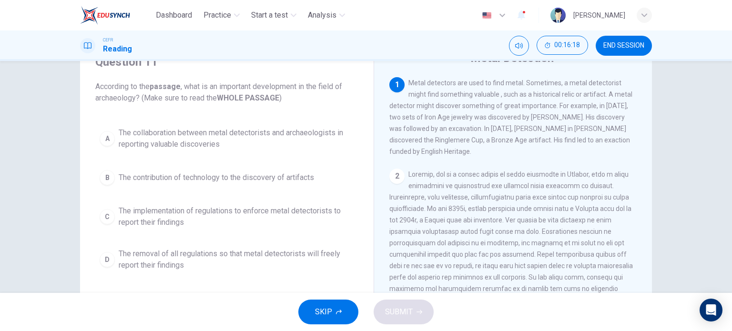
scroll to position [42, 0]
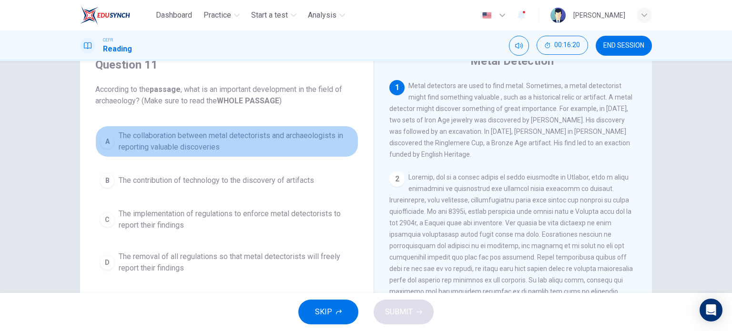
click at [231, 148] on span "The collaboration between metal detectorists and archaeologists in reporting va…" at bounding box center [237, 141] width 236 height 23
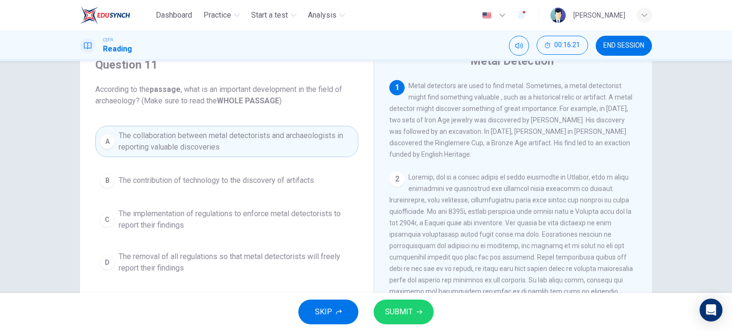
click at [402, 305] on button "SUBMIT" at bounding box center [404, 312] width 60 height 25
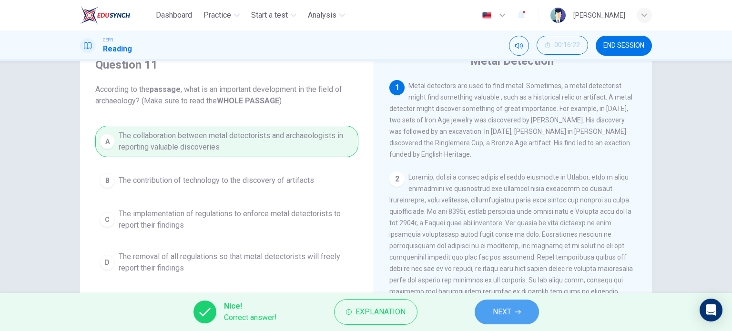
click at [518, 310] on icon "button" at bounding box center [518, 312] width 6 height 6
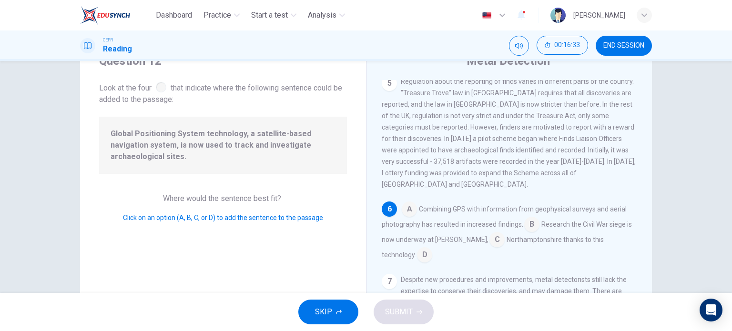
scroll to position [493, 0]
click at [407, 210] on input at bounding box center [409, 210] width 15 height 15
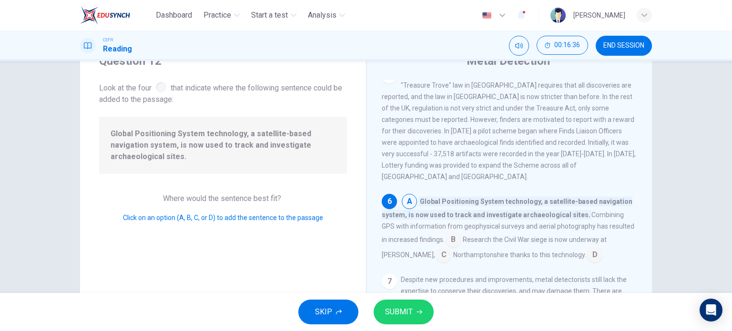
click at [407, 210] on input at bounding box center [409, 202] width 15 height 15
click at [409, 309] on span "SUBMIT" at bounding box center [399, 312] width 28 height 13
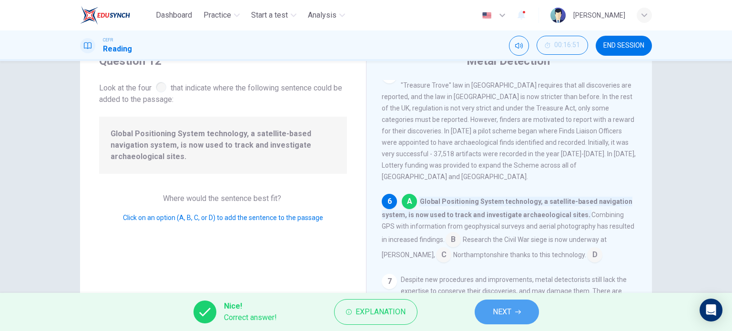
click at [517, 310] on icon "button" at bounding box center [518, 312] width 6 height 6
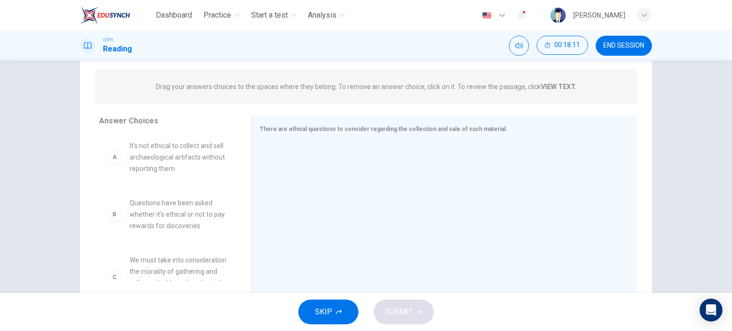
scroll to position [0, 0]
click at [188, 180] on div "A It's not ethical to collect and sell archaeological artifacts without reporti…" at bounding box center [167, 159] width 137 height 50
click at [108, 161] on div "A" at bounding box center [114, 159] width 15 height 15
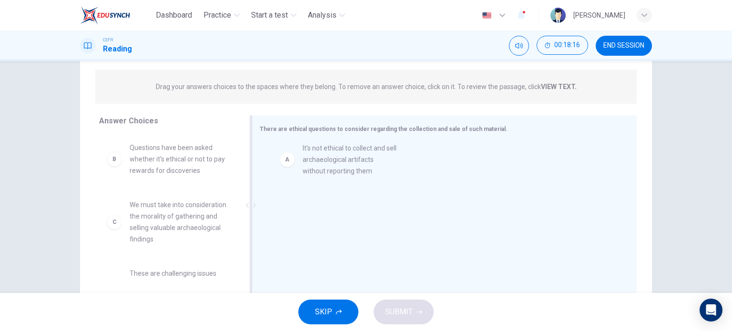
drag, startPoint x: 108, startPoint y: 161, endPoint x: 285, endPoint y: 162, distance: 176.4
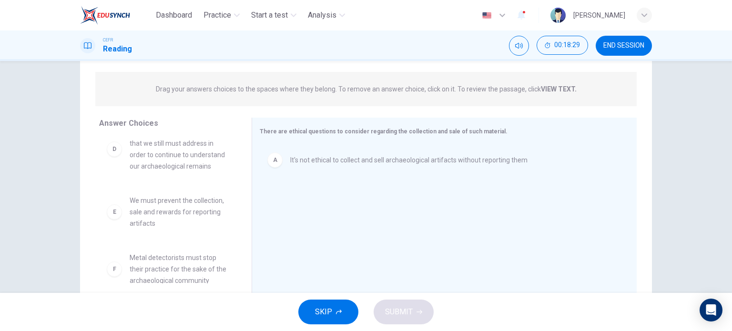
scroll to position [166, 0]
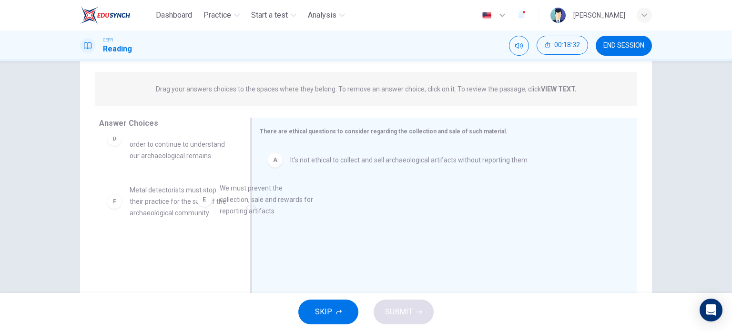
drag, startPoint x: 191, startPoint y: 199, endPoint x: 354, endPoint y: 190, distance: 163.3
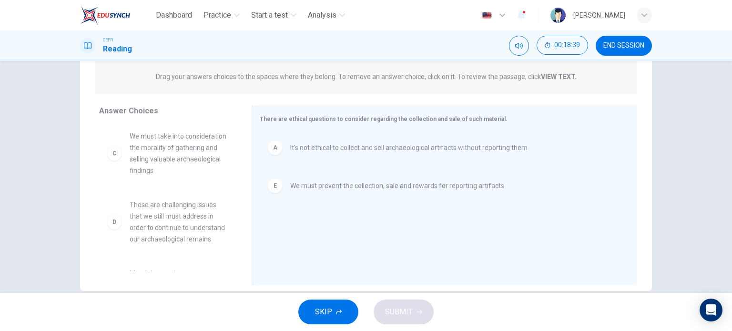
scroll to position [44, 0]
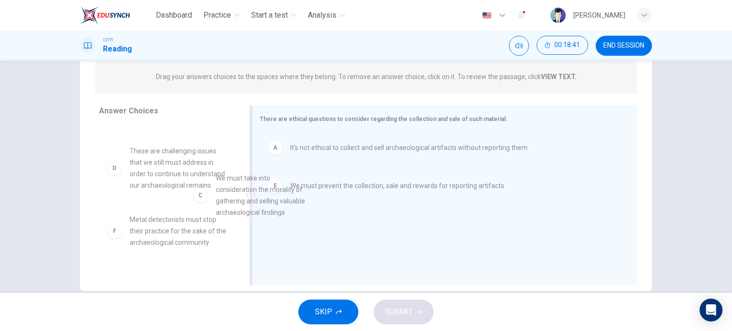
drag, startPoint x: 191, startPoint y: 178, endPoint x: 311, endPoint y: 214, distance: 125.5
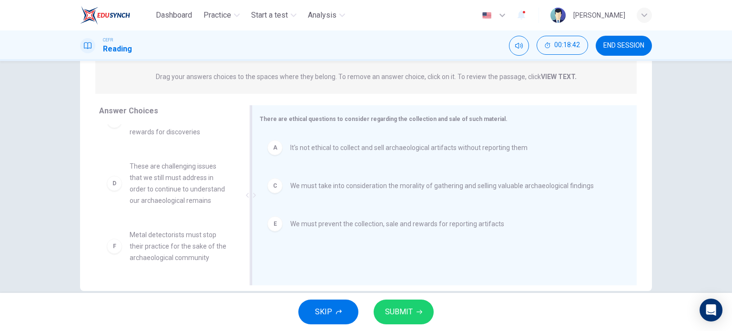
scroll to position [40, 0]
click at [402, 318] on span "SUBMIT" at bounding box center [399, 312] width 28 height 13
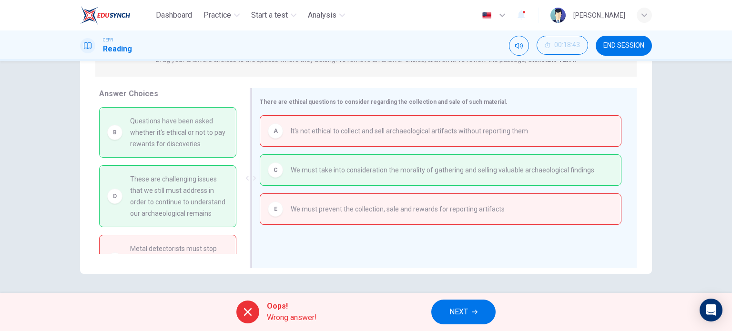
scroll to position [137, 0]
click at [460, 303] on button "NEXT" at bounding box center [464, 312] width 64 height 25
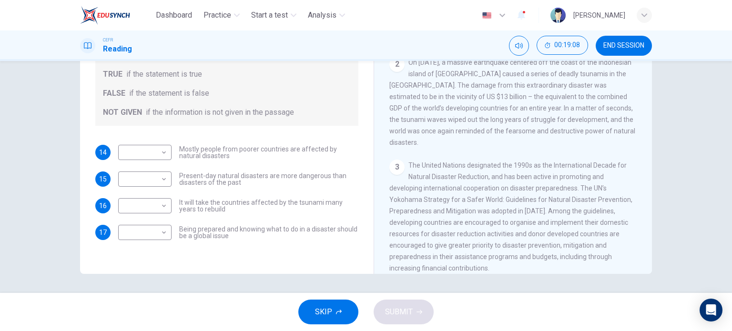
scroll to position [232, 0]
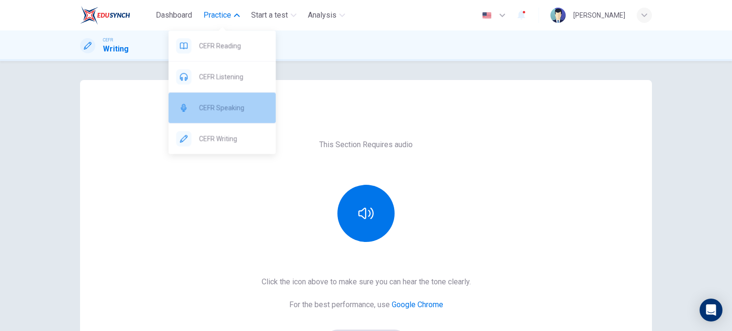
click at [230, 104] on span "CEFR Speaking" at bounding box center [233, 107] width 69 height 11
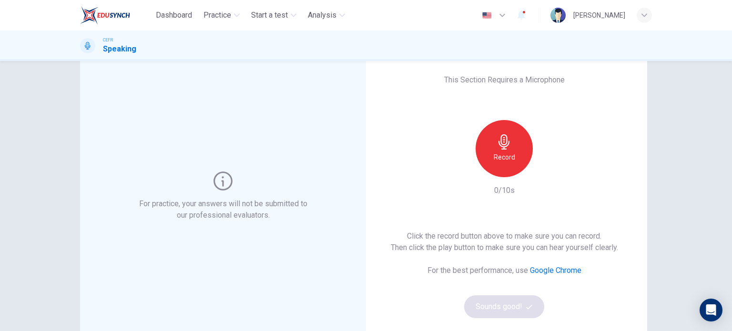
scroll to position [25, 0]
click at [485, 160] on div "Record" at bounding box center [504, 148] width 57 height 57
click at [507, 161] on h6 "Stop" at bounding box center [504, 157] width 14 height 11
click at [211, 124] on div "For practice, your answers will not be submitted to our professional evaluators." at bounding box center [223, 196] width 286 height 282
